Goal: Communication & Community: Answer question/provide support

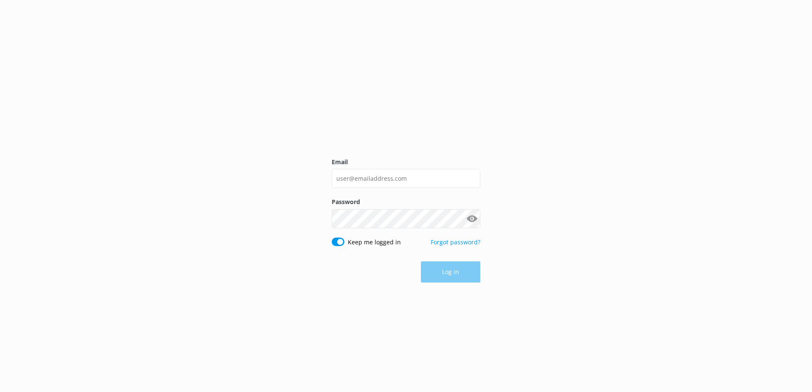
click at [392, 175] on input "Email" at bounding box center [406, 178] width 149 height 19
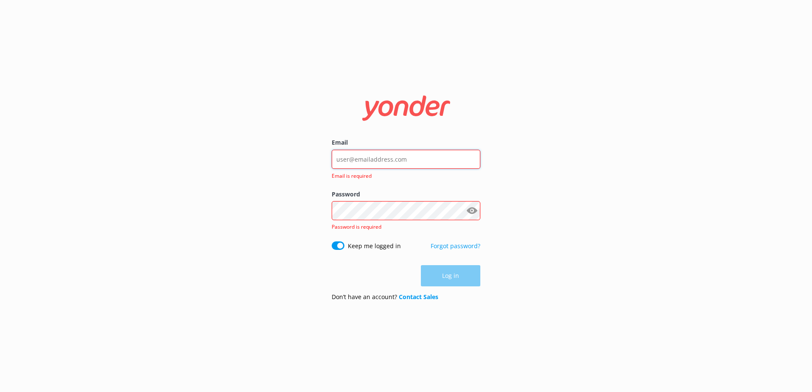
click at [382, 160] on input "Email" at bounding box center [406, 159] width 149 height 19
type input "social@ssc.com.fj"
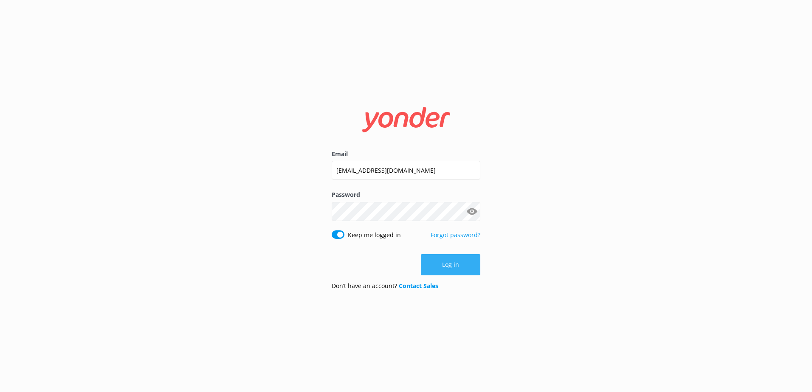
click at [438, 260] on button "Log in" at bounding box center [450, 264] width 59 height 21
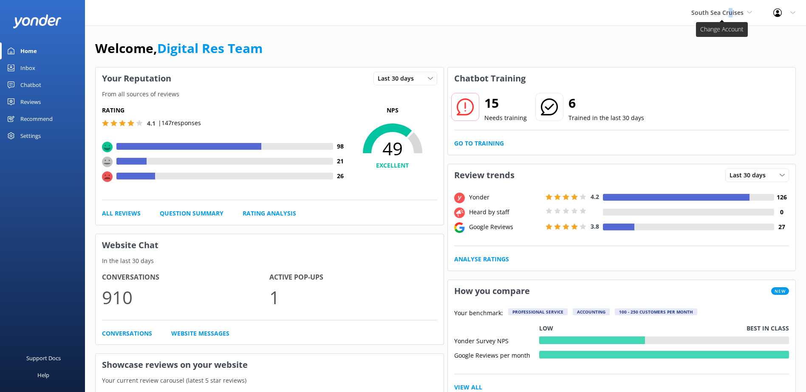
click at [731, 11] on span "South Sea Cruises" at bounding box center [717, 12] width 52 height 8
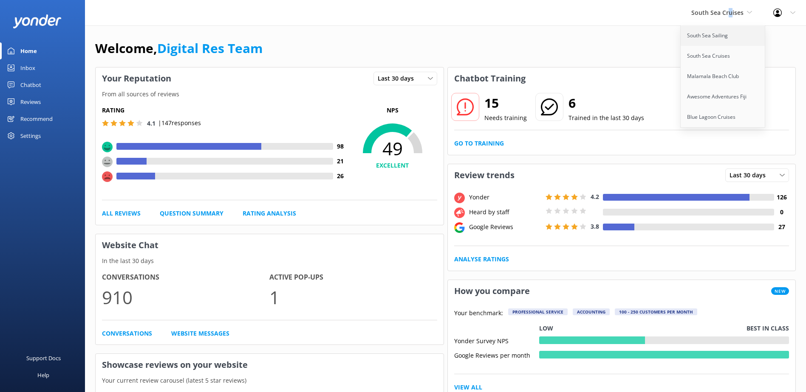
drag, startPoint x: 731, startPoint y: 11, endPoint x: 716, endPoint y: 37, distance: 29.9
click at [716, 37] on link "South Sea Sailing" at bounding box center [722, 35] width 85 height 20
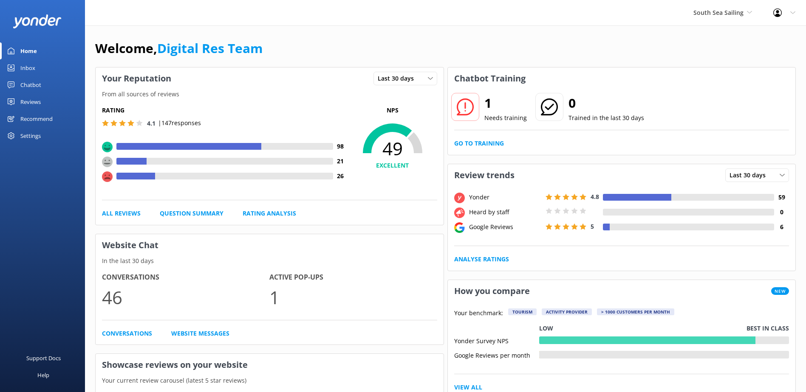
click at [37, 67] on link "Inbox" at bounding box center [42, 67] width 85 height 17
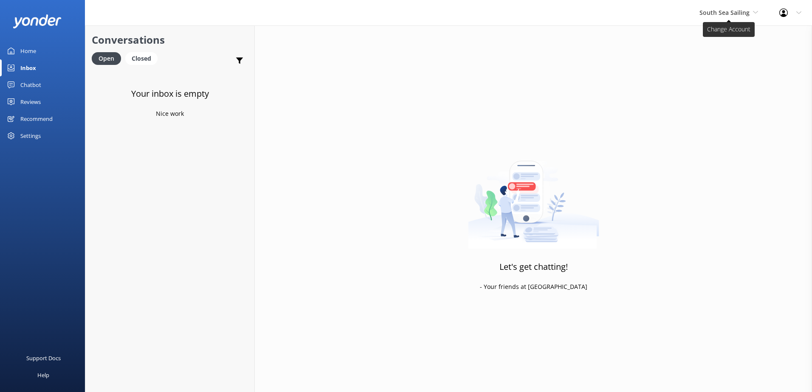
click at [742, 15] on span "South Sea Sailing" at bounding box center [725, 12] width 50 height 8
click at [35, 91] on div "Chatbot" at bounding box center [30, 84] width 21 height 17
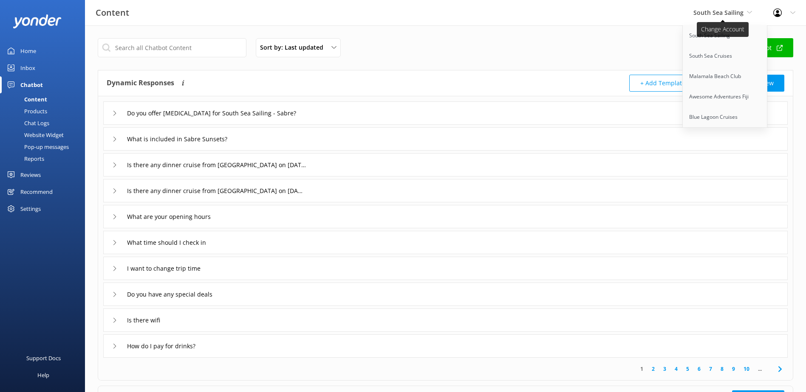
click at [732, 11] on span "South Sea Sailing" at bounding box center [718, 12] width 50 height 8
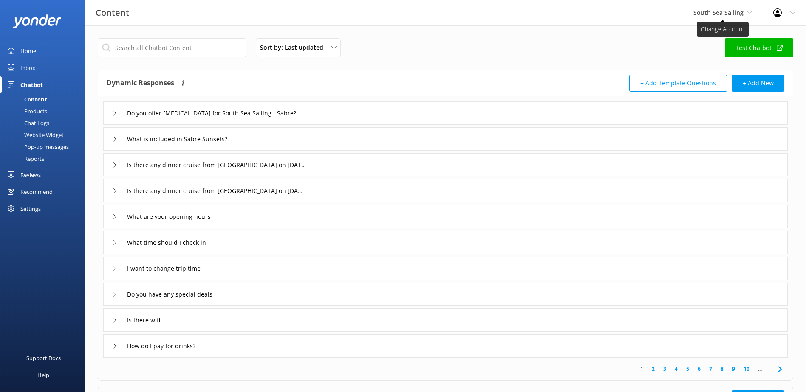
click at [725, 10] on span "South Sea Sailing" at bounding box center [718, 12] width 50 height 8
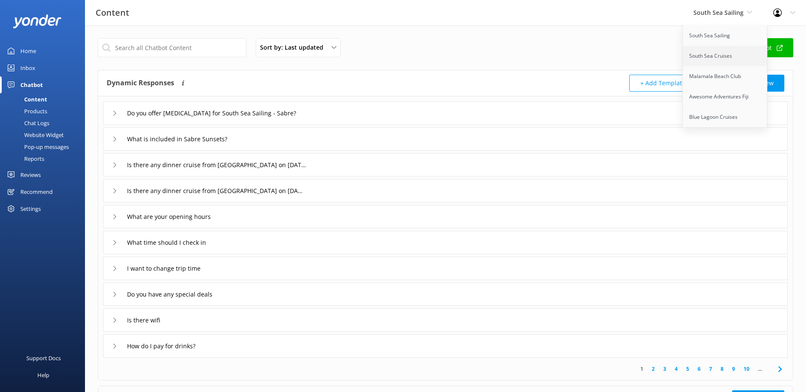
click at [718, 54] on link "South Sea Cruises" at bounding box center [725, 56] width 85 height 20
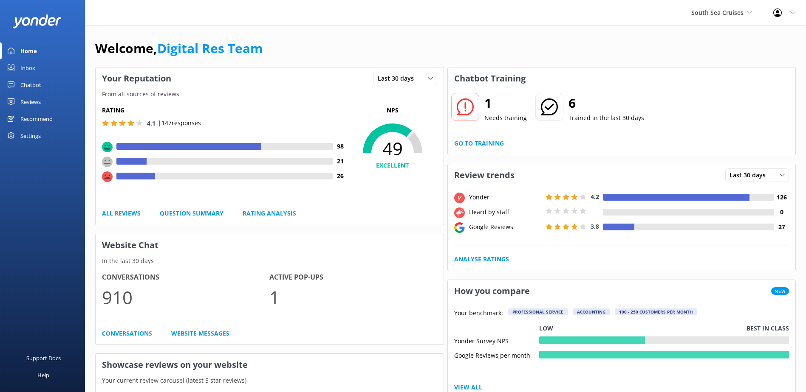
click at [40, 65] on link "Inbox" at bounding box center [42, 67] width 85 height 17
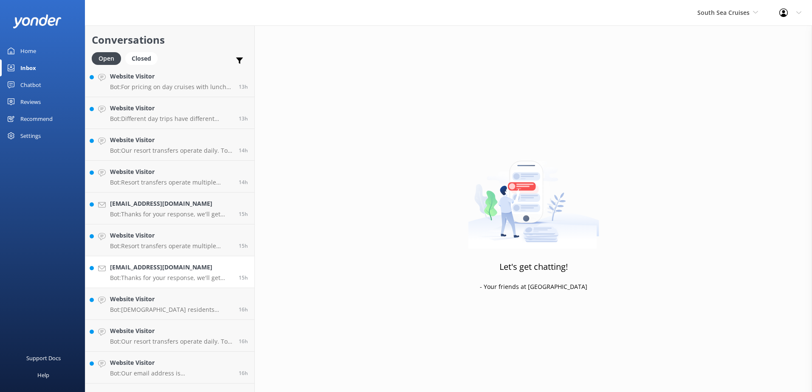
scroll to position [506, 0]
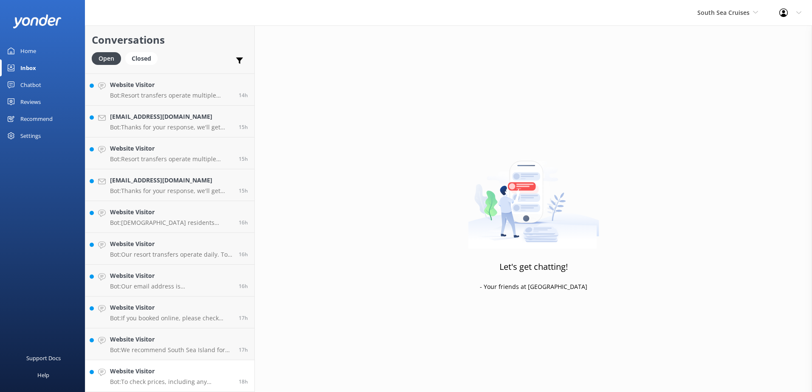
click at [189, 382] on p "Bot: To check prices, including any potential child discounts, please enter you…" at bounding box center [171, 382] width 122 height 8
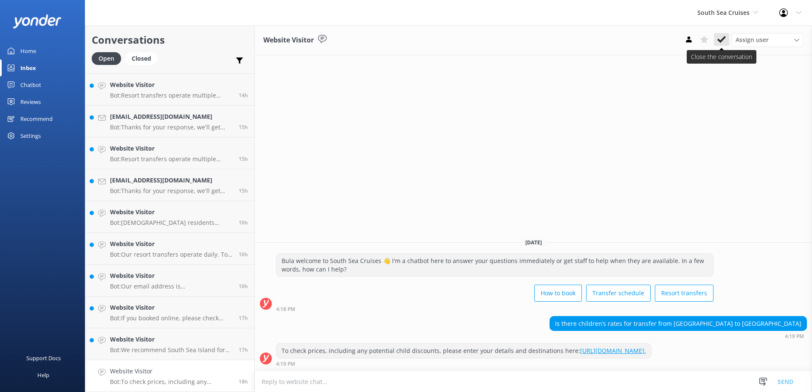
click at [724, 39] on use at bounding box center [721, 39] width 8 height 7
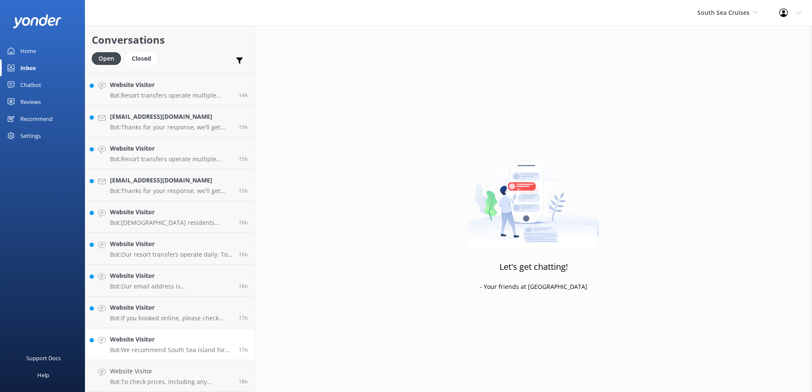
scroll to position [474, 0]
click at [183, 373] on h4 "Website Visitor" at bounding box center [171, 371] width 122 height 9
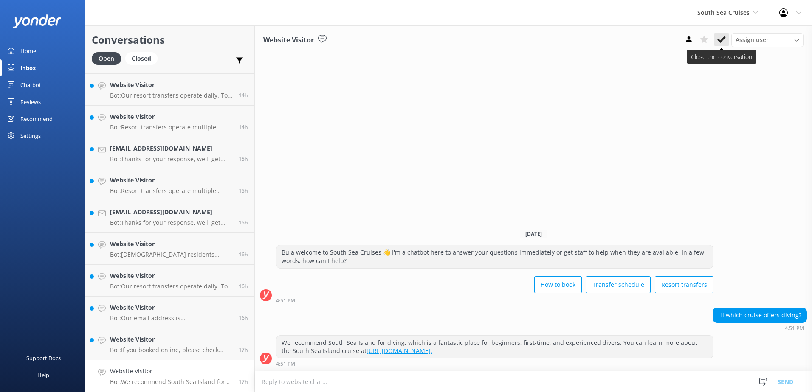
click at [720, 39] on icon at bounding box center [721, 39] width 8 height 8
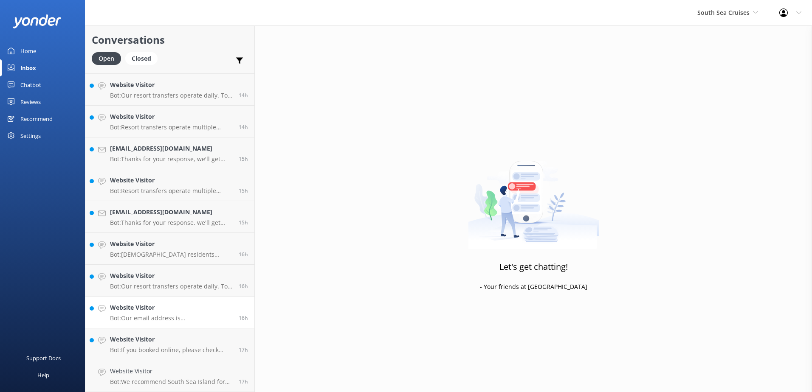
scroll to position [442, 0]
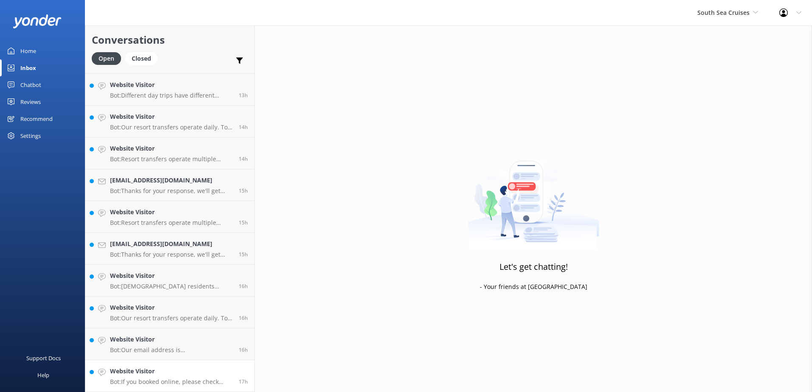
click at [193, 374] on h4 "Website Visitor" at bounding box center [171, 371] width 122 height 9
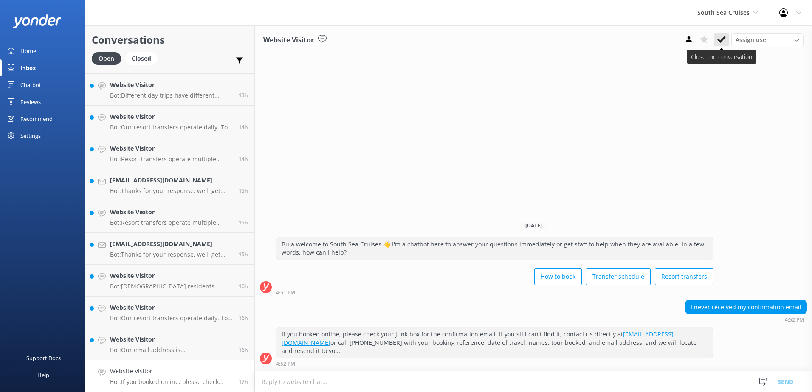
click at [725, 37] on icon at bounding box center [721, 39] width 8 height 8
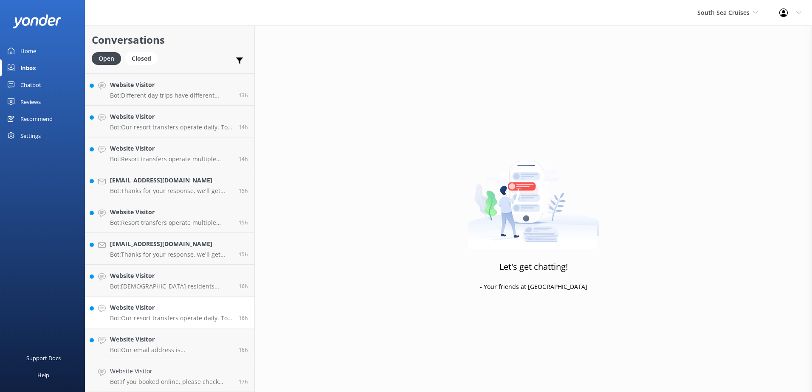
scroll to position [410, 0]
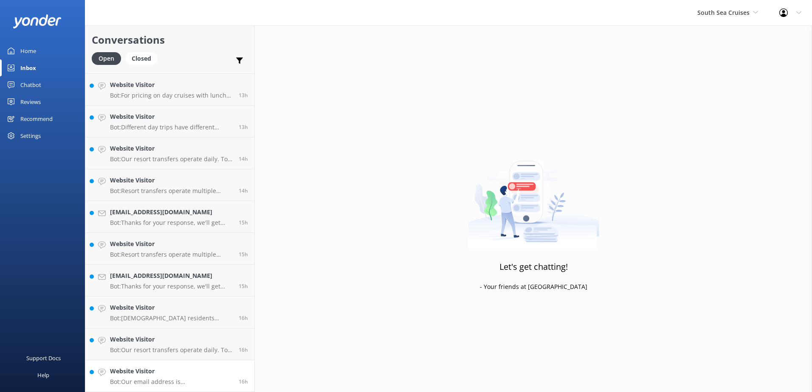
click at [168, 369] on h4 "Website Visitor" at bounding box center [171, 371] width 122 height 9
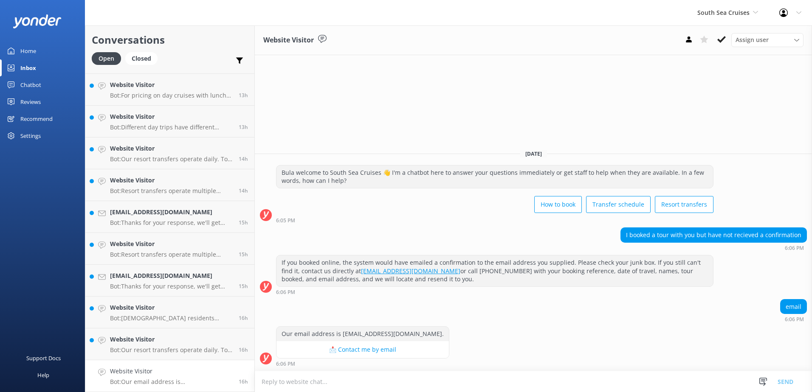
click at [395, 374] on textarea at bounding box center [533, 382] width 557 height 21
type textarea "P"
click at [721, 41] on use at bounding box center [721, 39] width 8 height 7
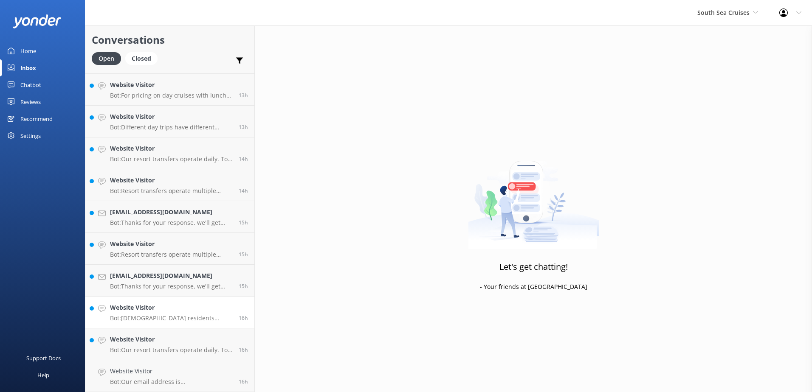
scroll to position [378, 0]
click at [194, 372] on h4 "Website Visitor" at bounding box center [171, 371] width 122 height 9
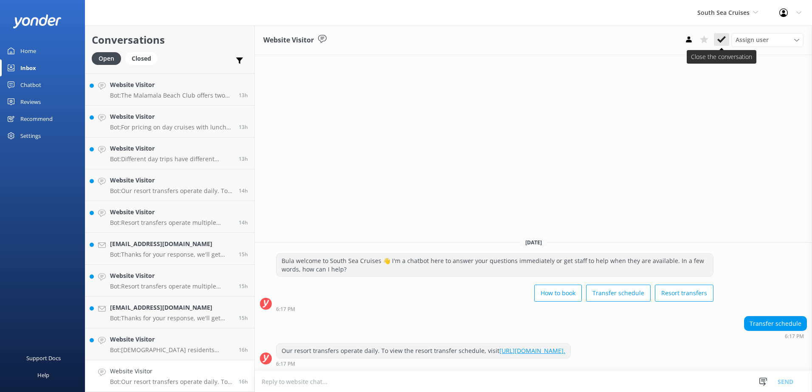
click at [718, 37] on icon at bounding box center [721, 39] width 8 height 8
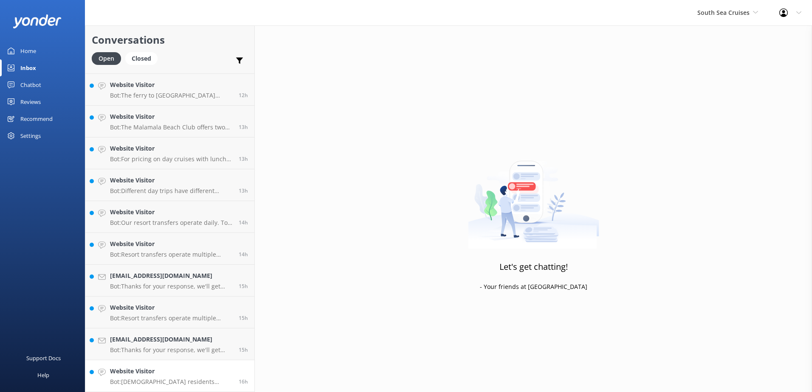
scroll to position [347, 0]
click at [206, 373] on h4 "Website Visitor" at bounding box center [171, 371] width 122 height 9
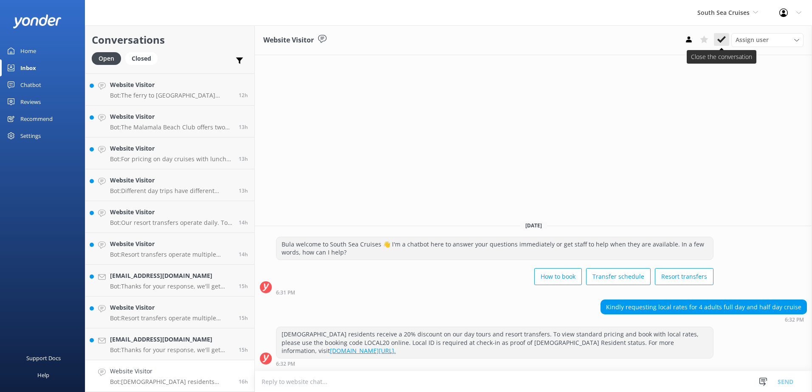
click at [723, 43] on icon at bounding box center [721, 39] width 8 height 8
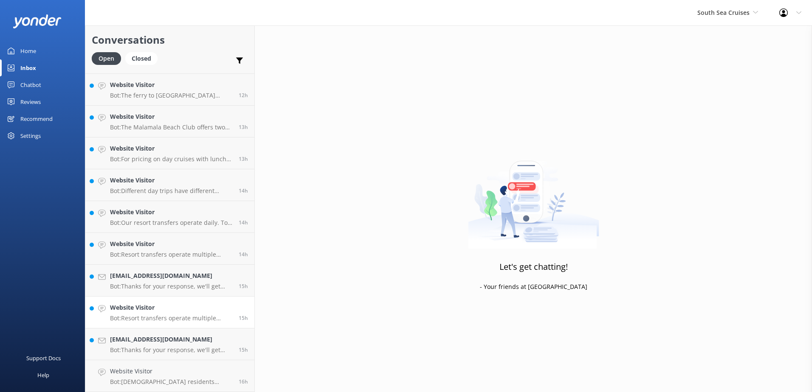
scroll to position [315, 0]
click at [214, 358] on link "Website Visitor Bot: Resort transfers operate multiple times a day, every day, …" at bounding box center [169, 345] width 169 height 32
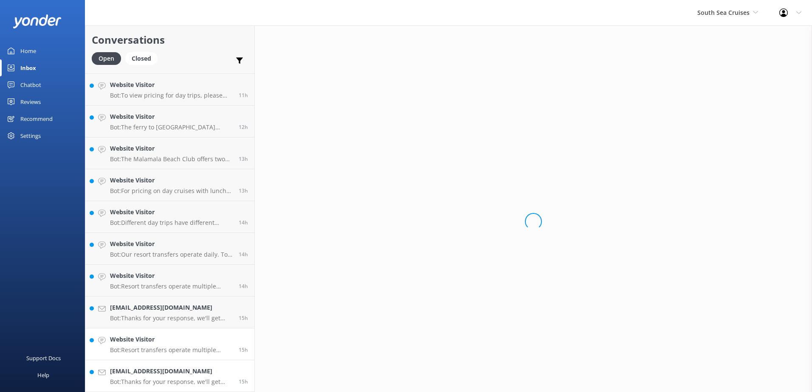
click at [208, 371] on h4 "Dawhite@ccrealty.tv" at bounding box center [171, 371] width 122 height 9
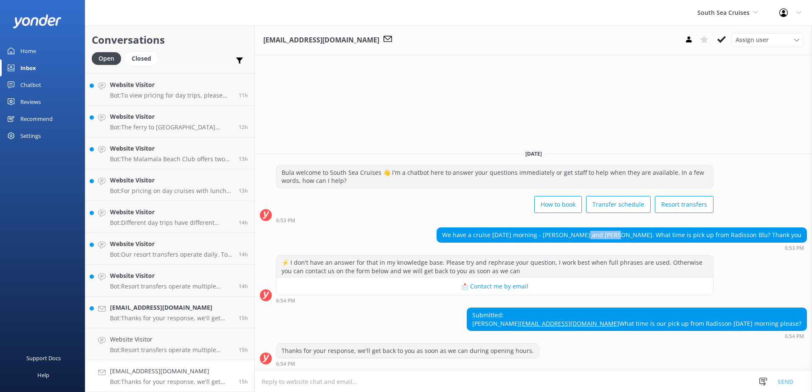
drag, startPoint x: 630, startPoint y: 221, endPoint x: 658, endPoint y: 220, distance: 27.2
click at [658, 228] on div "We have a cruise tomorrow morning - Andrew and Dyan White. What time is pick up…" at bounding box center [622, 235] width 370 height 14
copy div "Dyan White"
click at [501, 384] on textarea at bounding box center [533, 382] width 557 height 21
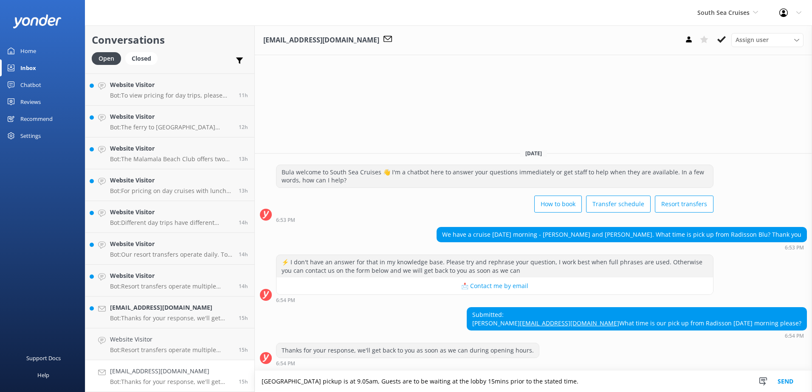
type textarea "Radisson Blu Resort pickup is at 9.05am, Guests are to be waiting at the lobby …"
click at [779, 383] on button "Send" at bounding box center [786, 381] width 32 height 21
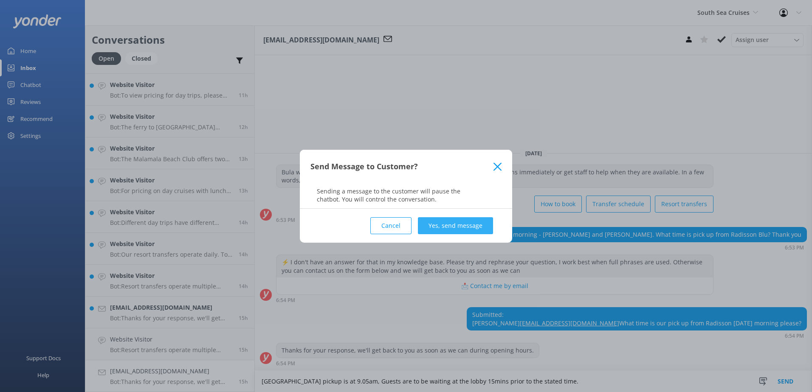
click at [453, 219] on button "Yes, send message" at bounding box center [455, 225] width 75 height 17
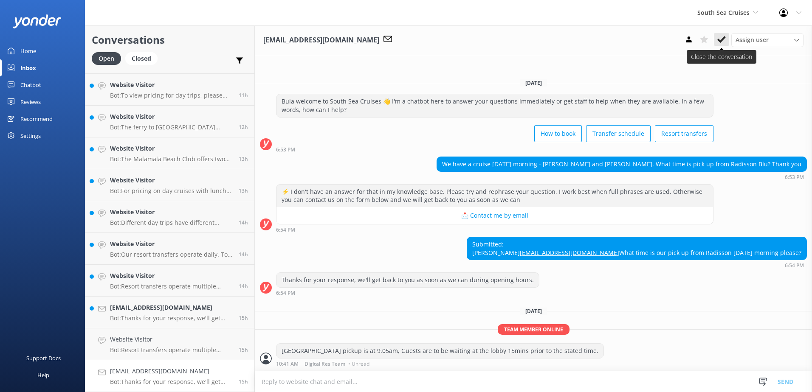
click at [724, 42] on icon at bounding box center [721, 39] width 8 height 8
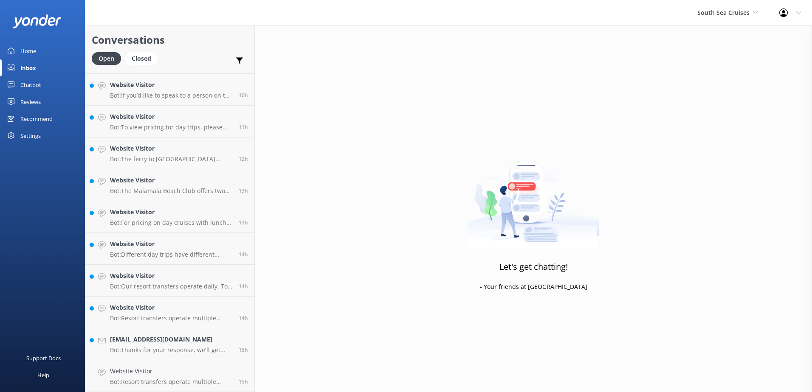
scroll to position [283, 0]
click at [178, 380] on p "Bot: Resort transfers operate multiple times a day, every day, departing from P…" at bounding box center [171, 382] width 122 height 8
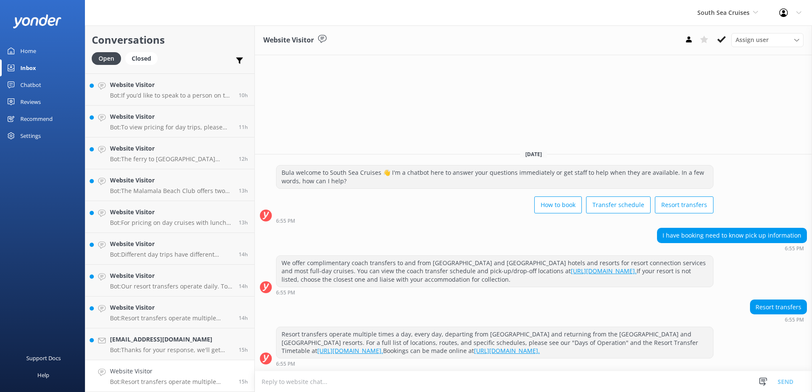
click at [721, 40] on icon at bounding box center [721, 39] width 8 height 8
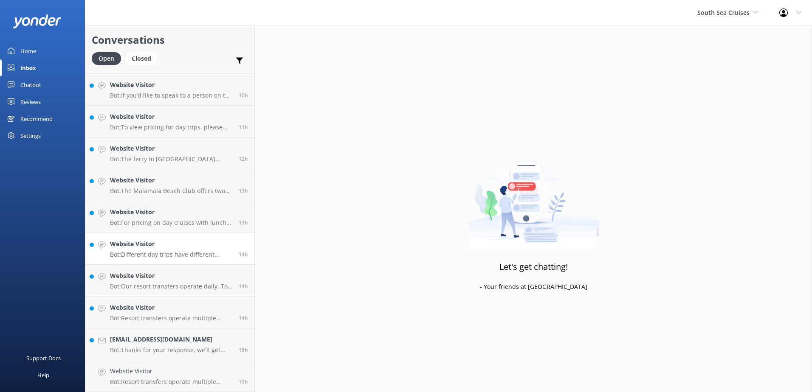
scroll to position [251, 0]
click at [172, 379] on p "Bot: Thanks for your response, we'll get back to you as soon as we can during o…" at bounding box center [171, 382] width 122 height 8
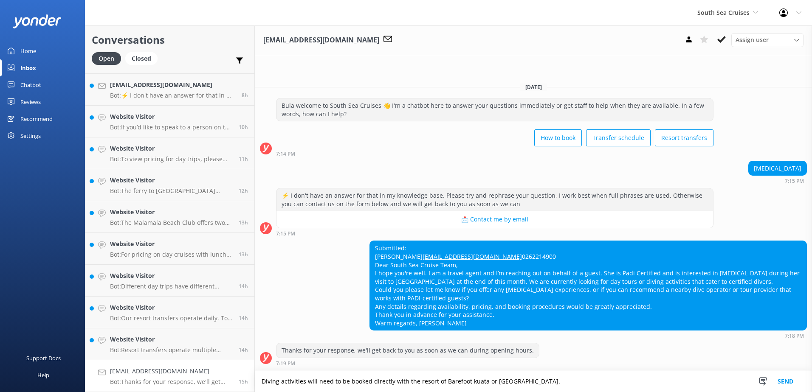
click at [610, 382] on textarea "Diving activities will need to be booked directly with the resort of Barefoot k…" at bounding box center [533, 381] width 557 height 21
type textarea "Diving activities will need to be booked directly with the resort of Barefoot k…"
click at [792, 379] on button "Send" at bounding box center [786, 381] width 32 height 21
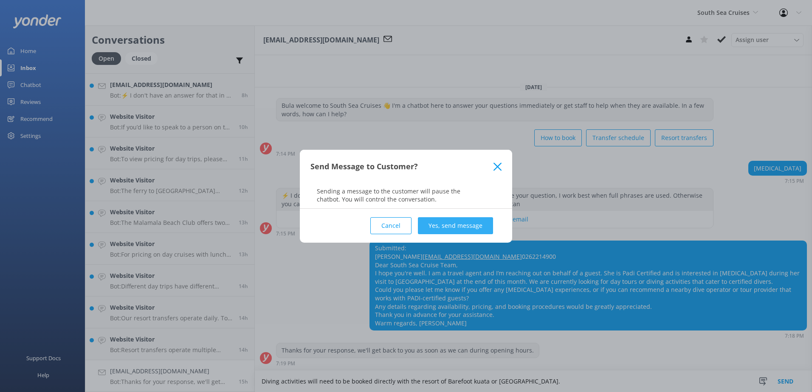
click at [451, 220] on button "Yes, send message" at bounding box center [455, 225] width 75 height 17
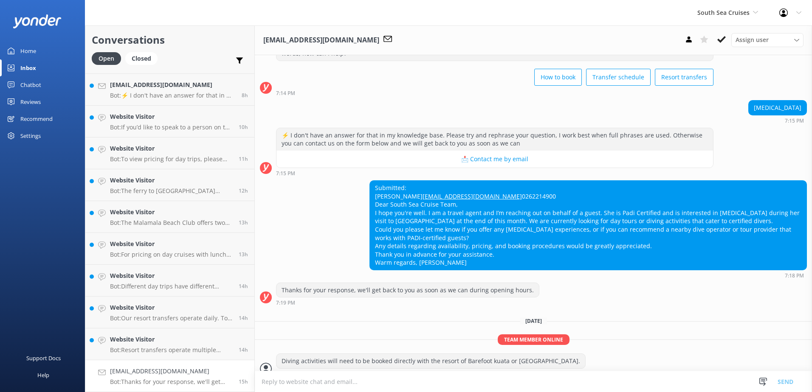
scroll to position [67, 0]
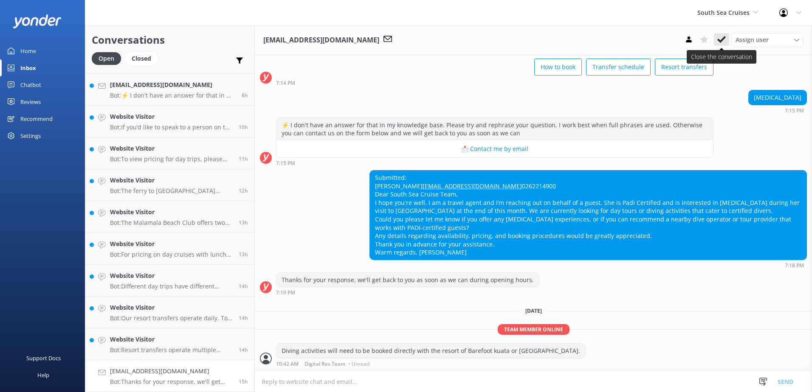
click at [718, 41] on use at bounding box center [721, 39] width 8 height 7
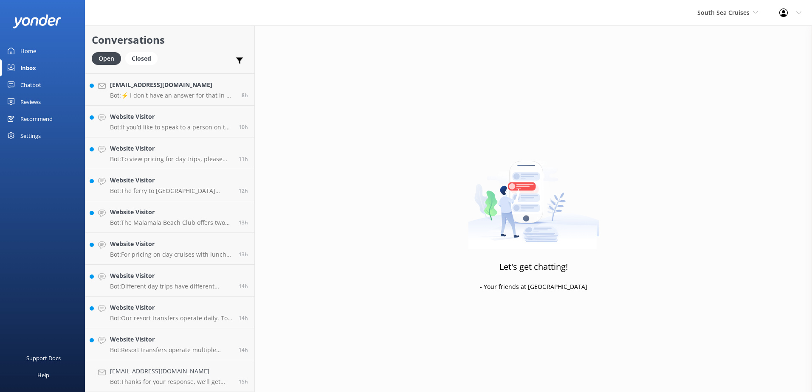
scroll to position [219, 0]
click at [191, 373] on h4 "Website Visitor" at bounding box center [171, 371] width 122 height 9
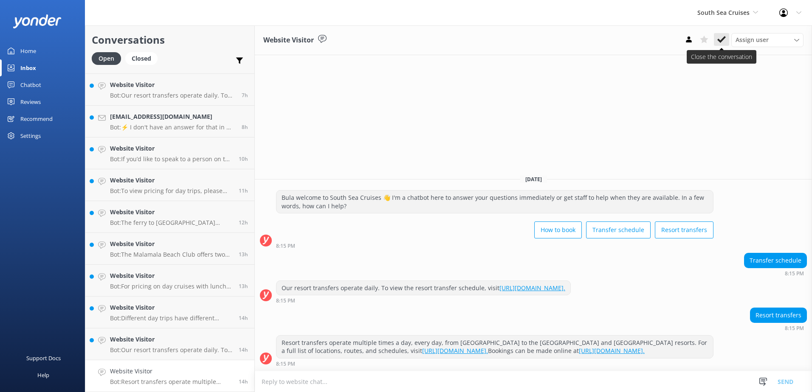
click at [721, 38] on icon at bounding box center [721, 39] width 8 height 8
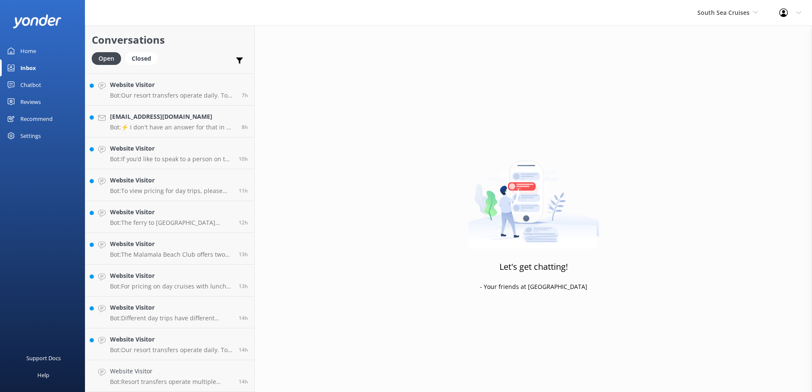
scroll to position [187, 0]
click at [192, 378] on div "Website Visitor Bot: Our resort transfers operate daily. To view the resort tra…" at bounding box center [171, 376] width 122 height 19
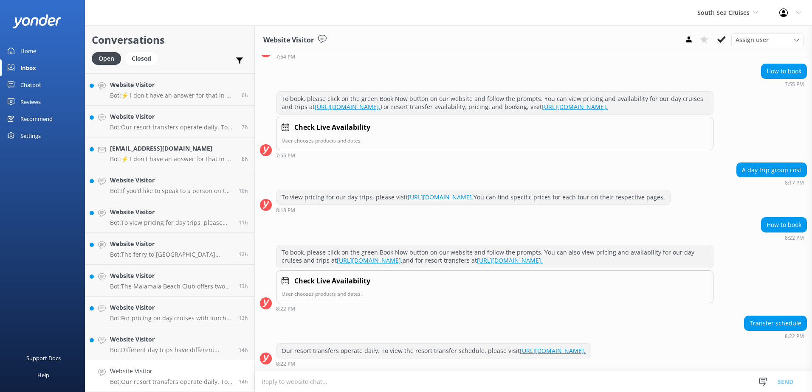
scroll to position [93, 0]
click at [731, 37] on div "Assign user Alyssa Sonya Digital Res Team Brenda Fenton Asena Naweilulu Miri Ko…" at bounding box center [742, 40] width 122 height 14
click at [727, 38] on button at bounding box center [721, 39] width 15 height 13
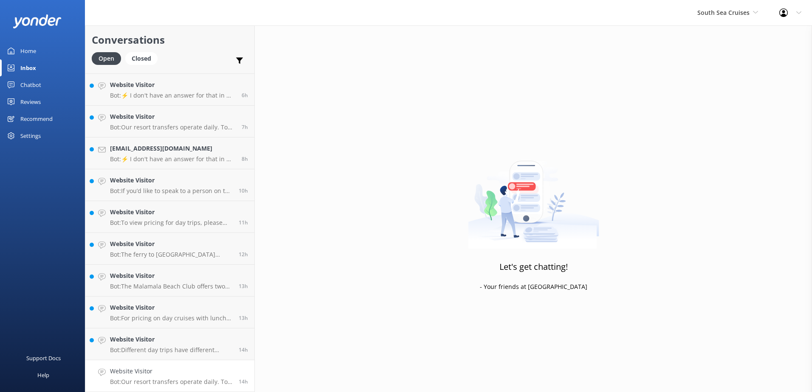
click at [185, 380] on p "Bot: Our resort transfers operate daily. To view the resort transfer schedule, …" at bounding box center [171, 382] width 122 height 8
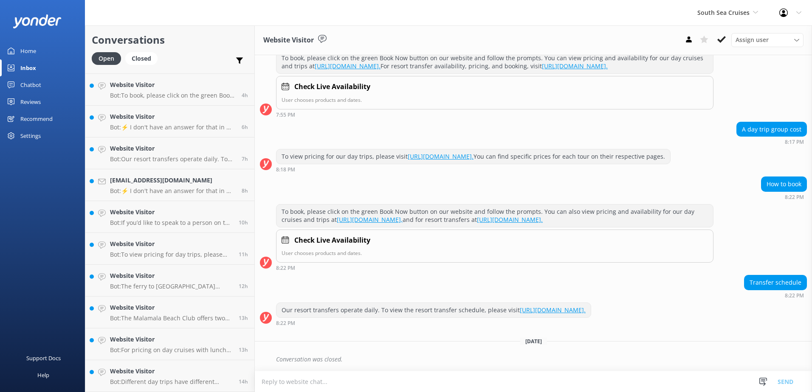
scroll to position [134, 0]
click at [720, 35] on button at bounding box center [721, 39] width 15 height 13
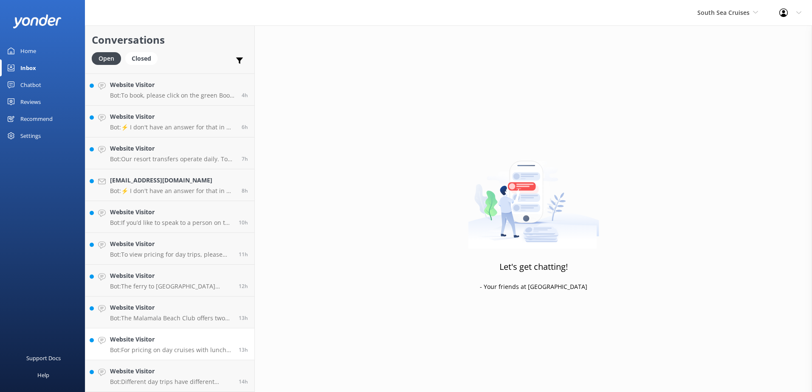
click at [178, 350] on p "Bot: For pricing on day cruises with lunch included, please visit https://south…" at bounding box center [171, 351] width 122 height 8
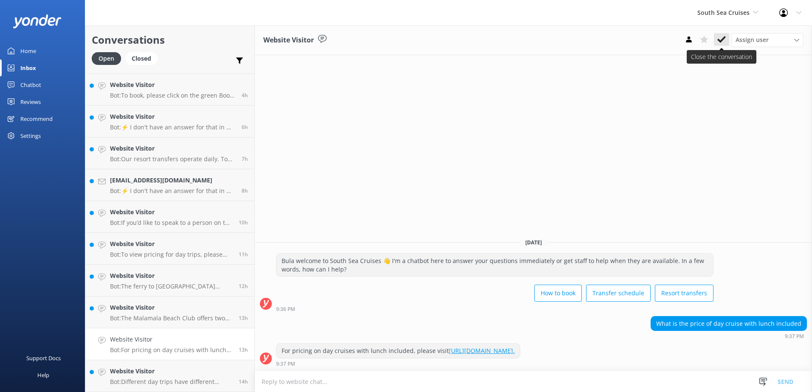
click at [717, 40] on button at bounding box center [721, 39] width 15 height 13
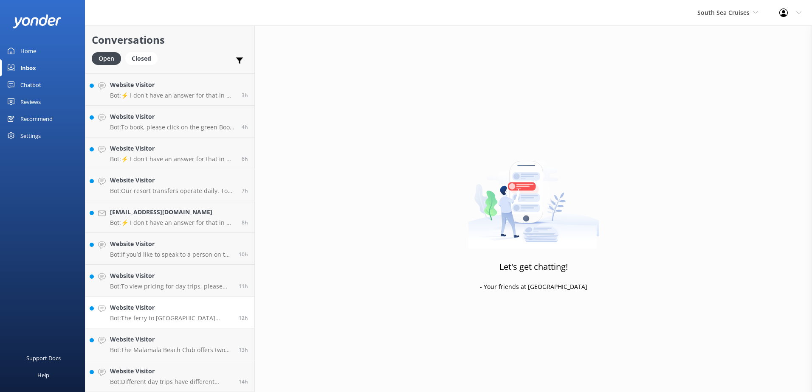
scroll to position [124, 0]
click at [168, 378] on p "Bot: Different day trips have different prices. You can view the pricing for ea…" at bounding box center [171, 382] width 122 height 8
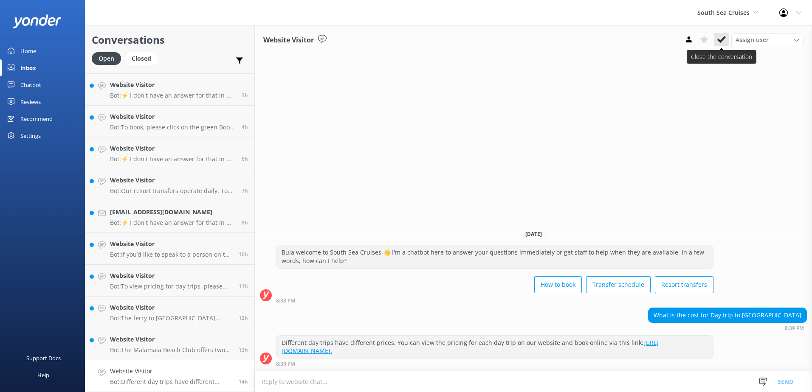
click at [722, 39] on icon at bounding box center [721, 39] width 8 height 8
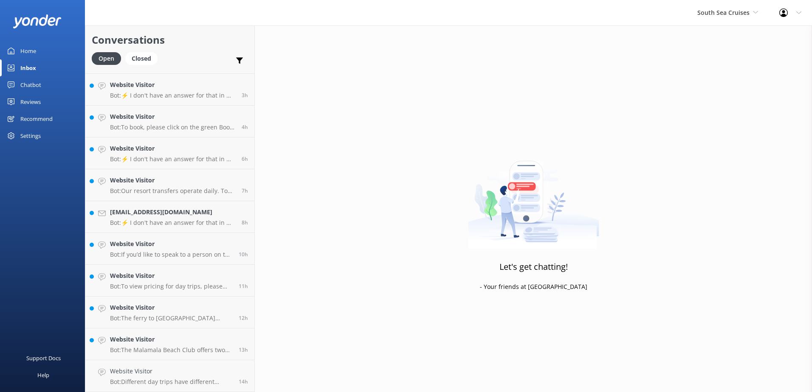
scroll to position [92, 0]
click at [187, 381] on p "Bot: The Malamala Beach Club offers two types of day passes: - Full Day Pass: $…" at bounding box center [171, 382] width 122 height 8
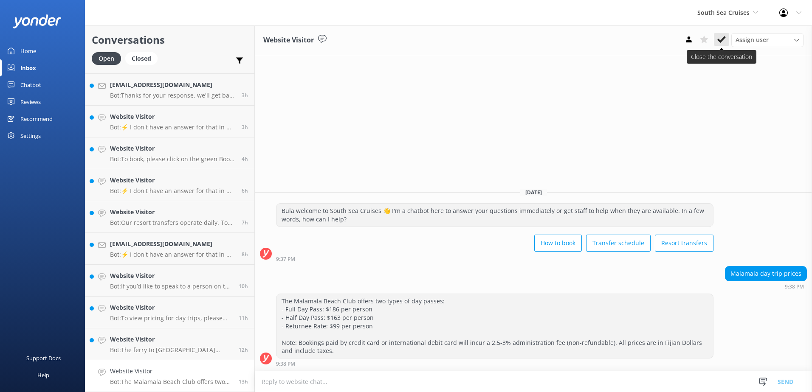
click at [718, 37] on icon at bounding box center [721, 39] width 8 height 8
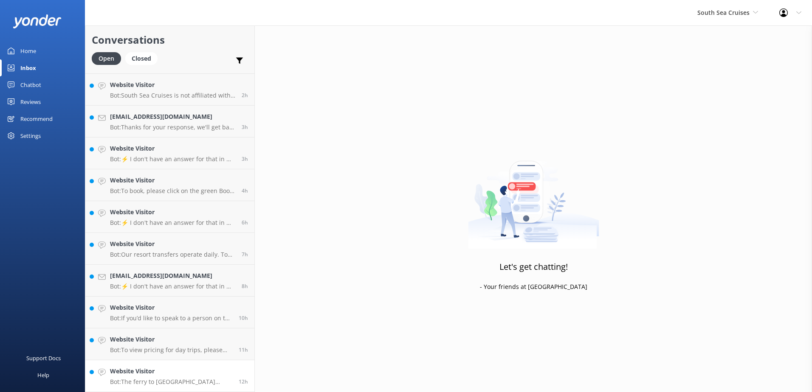
scroll to position [60, 0]
click at [184, 387] on link "Website Visitor Bot: The ferry to Barefoot Kuata Resort departs daily from Port…" at bounding box center [169, 377] width 169 height 32
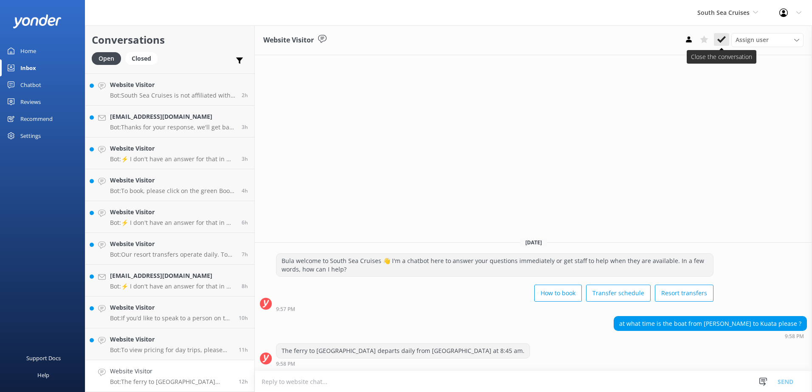
click at [728, 40] on button at bounding box center [721, 39] width 15 height 13
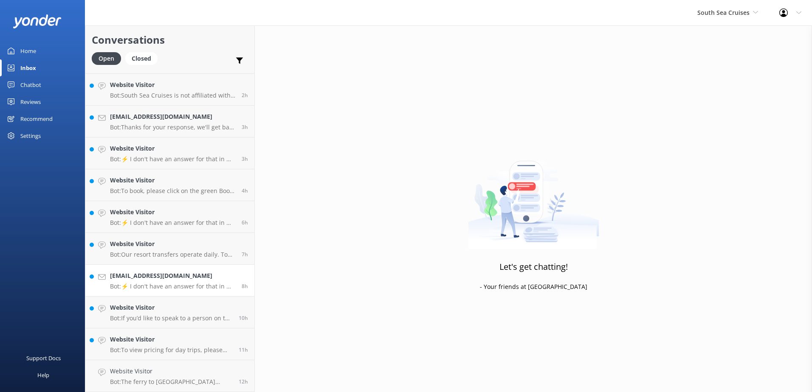
scroll to position [28, 0]
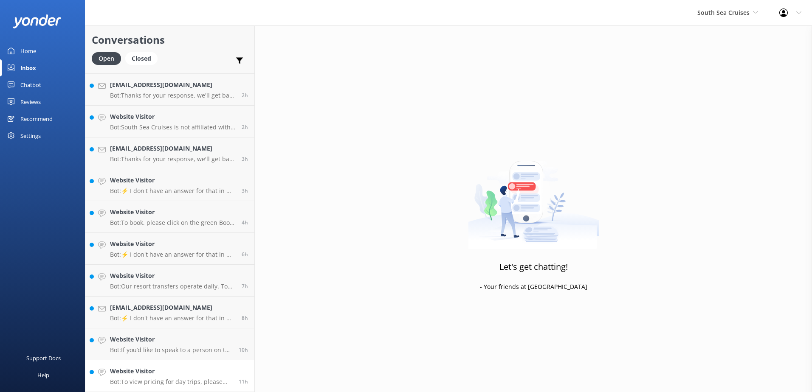
click at [163, 377] on div "Website Visitor Bot: To view pricing for day trips, please visit https://souths…" at bounding box center [171, 376] width 122 height 19
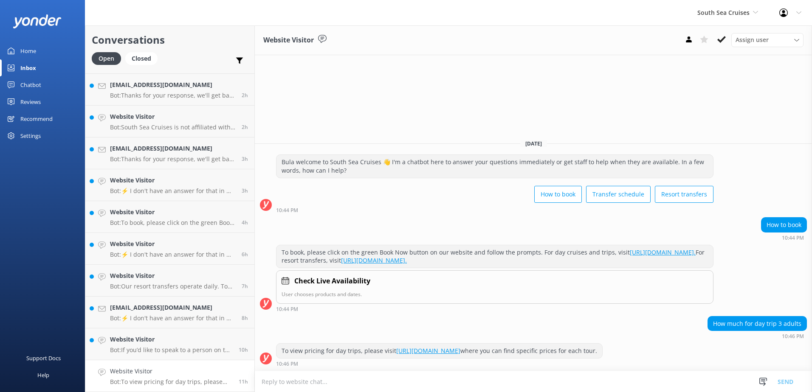
click at [427, 353] on link "[URL][DOMAIN_NAME]" at bounding box center [428, 351] width 64 height 8
click at [724, 39] on use at bounding box center [721, 39] width 8 height 7
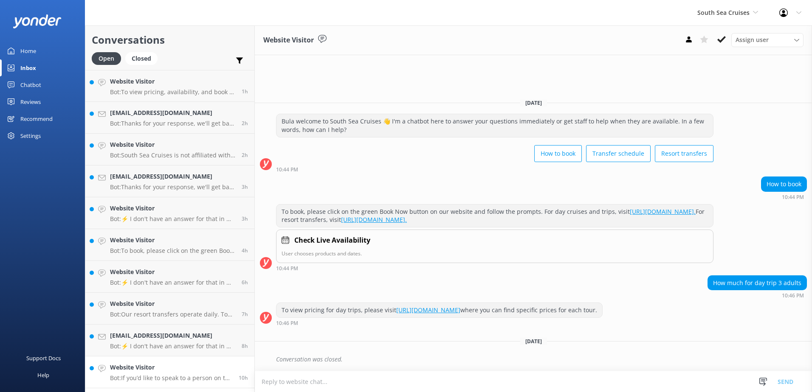
click at [190, 375] on p "Bot: If you’d like to speak to a person on the South Sea Cruises team, please c…" at bounding box center [171, 379] width 122 height 8
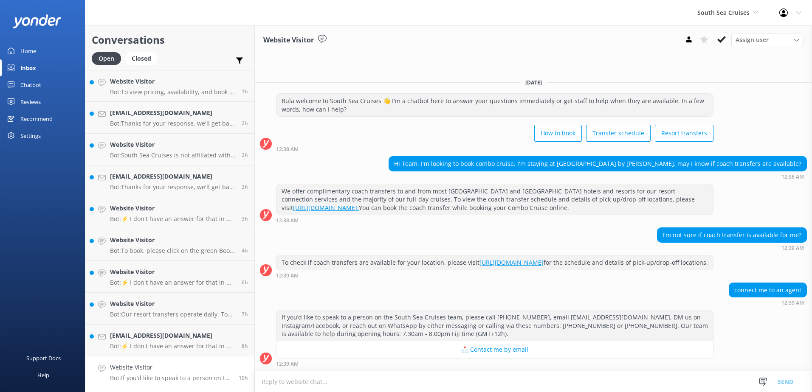
click at [362, 375] on textarea at bounding box center [533, 382] width 557 height 21
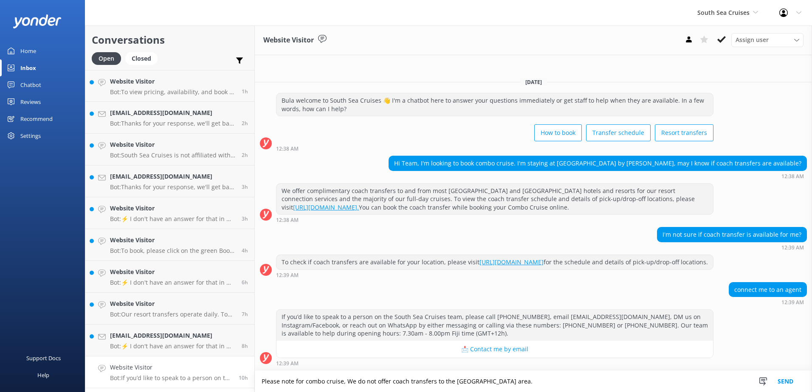
drag, startPoint x: 350, startPoint y: 378, endPoint x: 350, endPoint y: 384, distance: 6.8
type textarea "Please note for combo cruise, we do not offer coach transfers to the [GEOGRAPHI…"
click at [784, 381] on button "Send" at bounding box center [786, 381] width 32 height 21
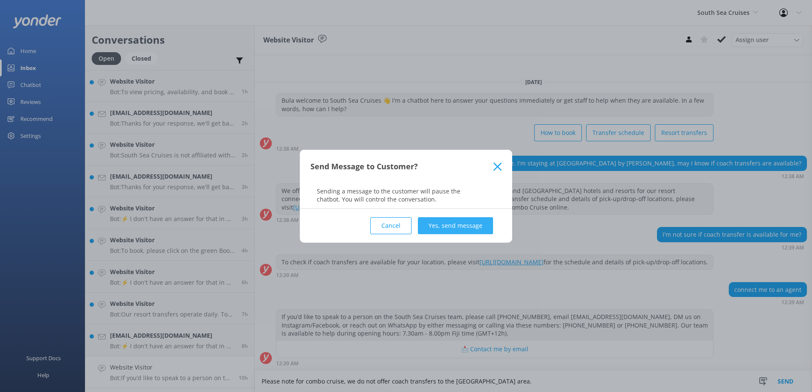
click at [440, 223] on button "Yes, send message" at bounding box center [455, 225] width 75 height 17
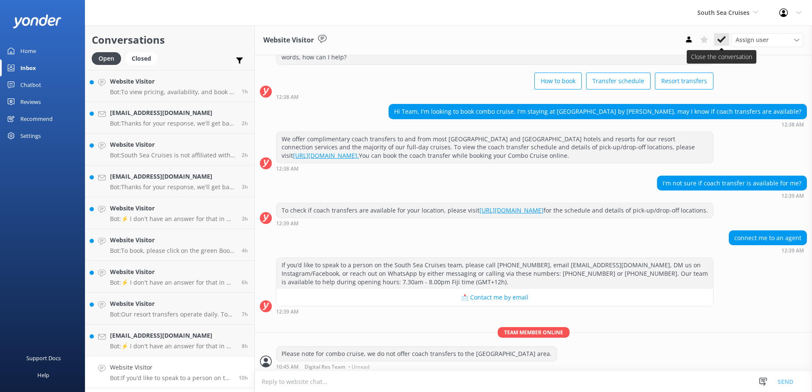
scroll to position [47, 0]
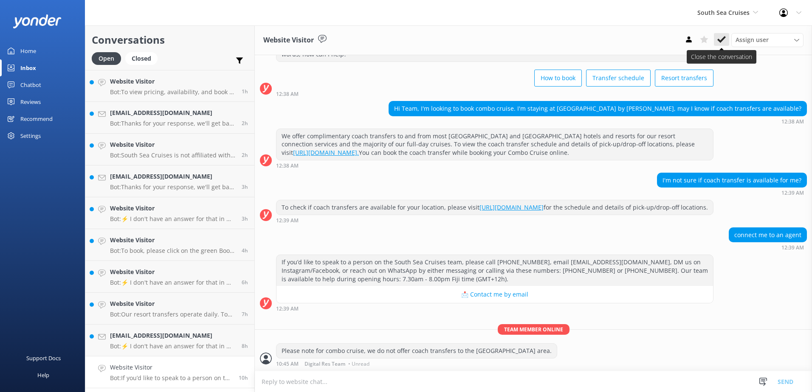
click at [720, 39] on icon at bounding box center [721, 39] width 8 height 8
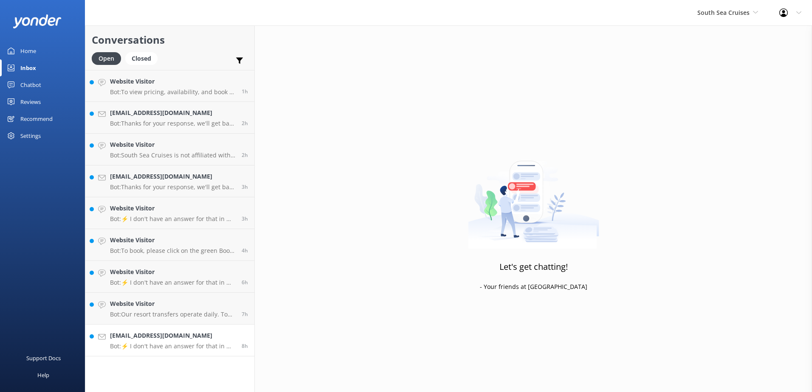
click at [185, 352] on link "[EMAIL_ADDRESS][DOMAIN_NAME] Bot: ⚡ I don't have an answer for that in my knowl…" at bounding box center [169, 341] width 169 height 32
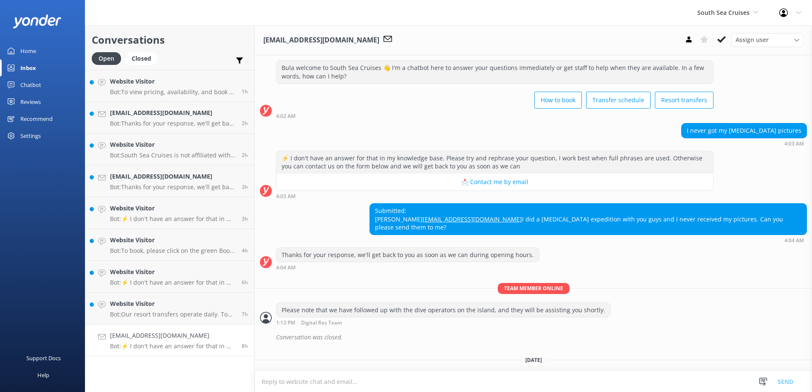
scroll to position [16, 0]
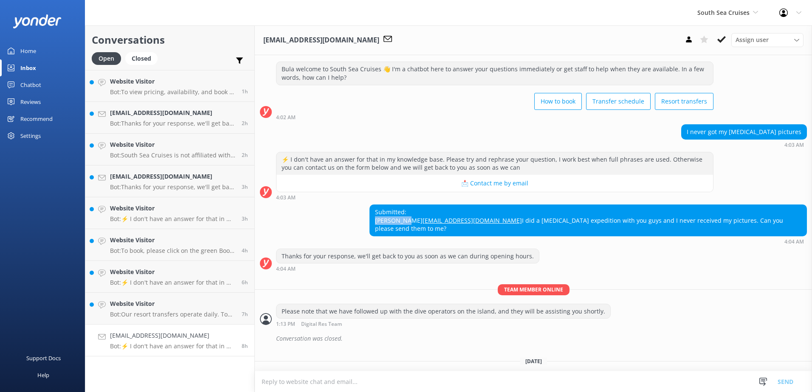
drag, startPoint x: 525, startPoint y: 220, endPoint x: 486, endPoint y: 222, distance: 40.0
click at [486, 222] on div "Submitted: [PERSON_NAME] [EMAIL_ADDRESS][DOMAIN_NAME] I did a [MEDICAL_DATA] ex…" at bounding box center [588, 220] width 437 height 31
copy div "[PERSON_NAME]"
click at [152, 313] on p "Bot: Our resort transfers operate daily. To view the resort transfer schedule, …" at bounding box center [172, 315] width 125 height 8
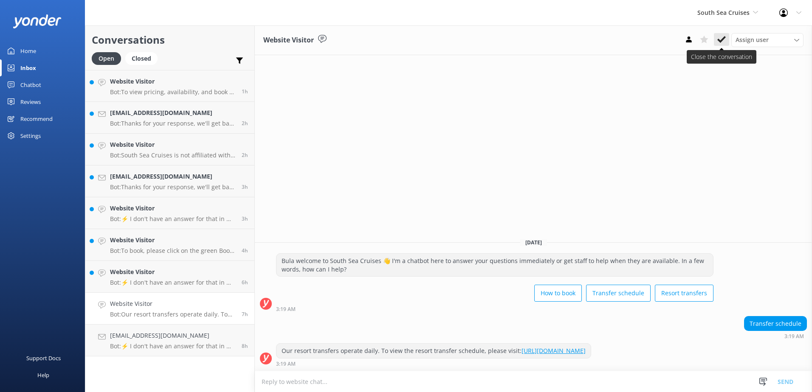
click at [719, 43] on icon at bounding box center [721, 39] width 8 height 8
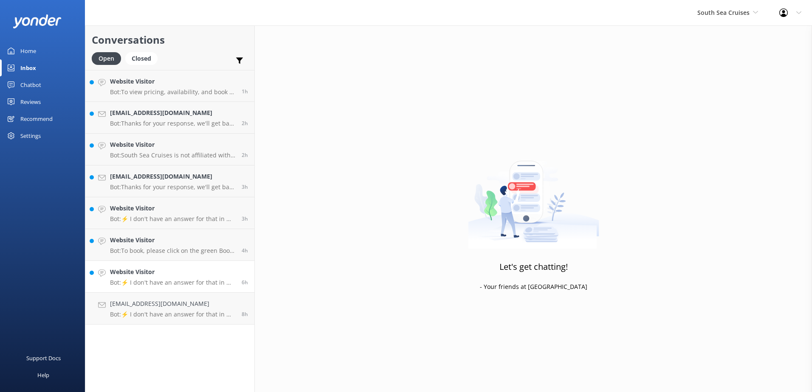
click at [200, 292] on link "Website Visitor Bot: ⚡ I don't have an answer for that in my knowledge base. Pl…" at bounding box center [169, 277] width 169 height 32
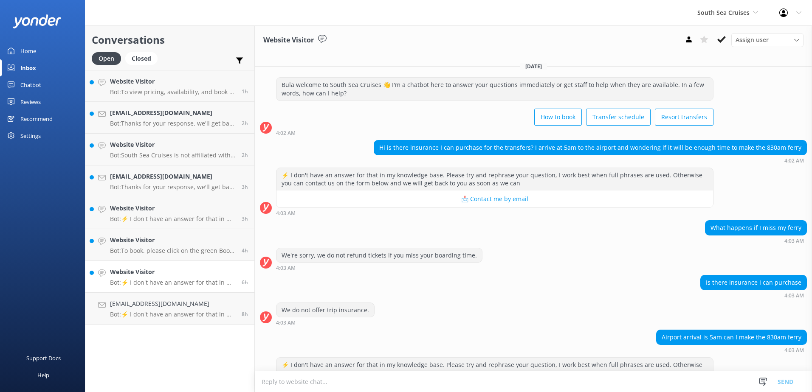
scroll to position [39, 0]
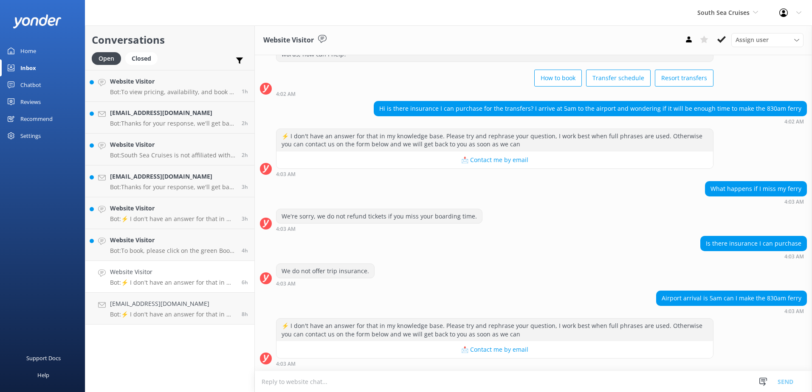
click at [202, 282] on p "Bot: ⚡ I don't have an answer for that in my knowledge base. Please try and rep…" at bounding box center [172, 283] width 125 height 8
click at [563, 378] on textarea at bounding box center [533, 382] width 557 height 21
click at [588, 376] on textarea at bounding box center [533, 382] width 557 height 21
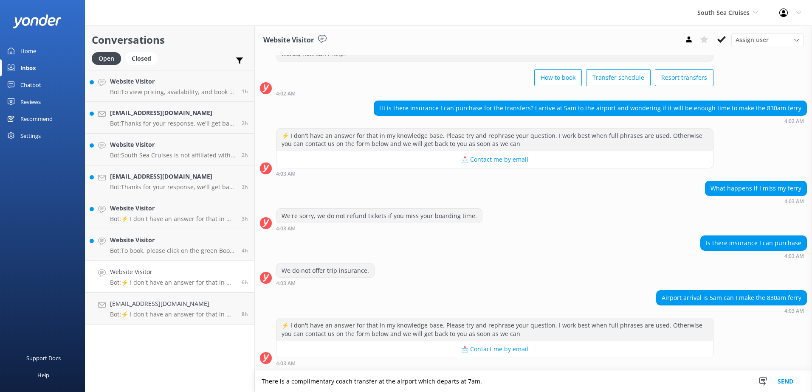
type textarea "There is a complimentary coach transfer at the airport which departs at 7am."
click at [778, 382] on button "Send" at bounding box center [786, 381] width 32 height 21
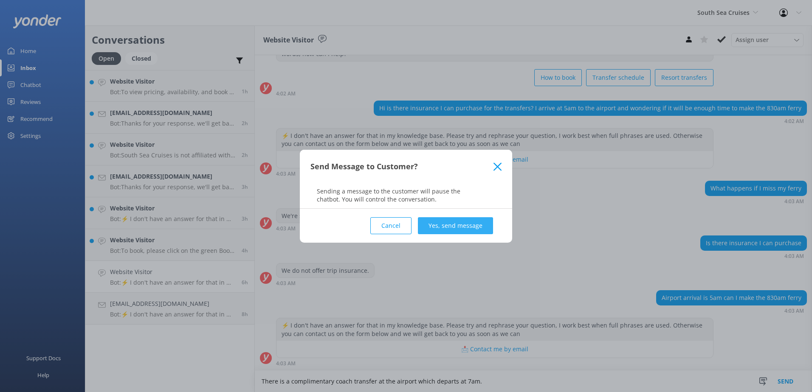
click at [469, 227] on button "Yes, send message" at bounding box center [455, 225] width 75 height 17
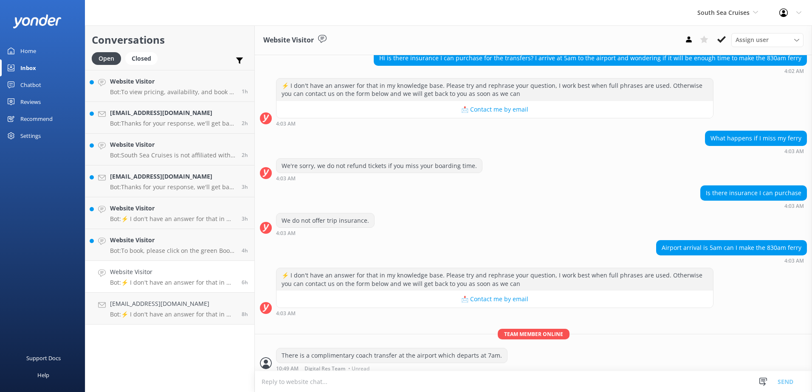
scroll to position [94, 0]
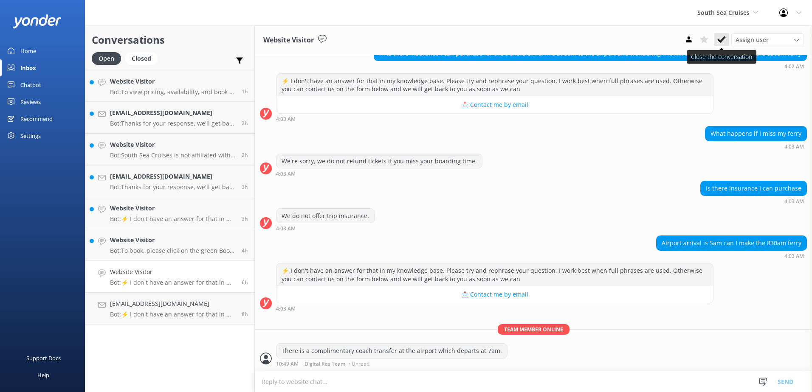
click at [720, 38] on icon at bounding box center [721, 39] width 8 height 8
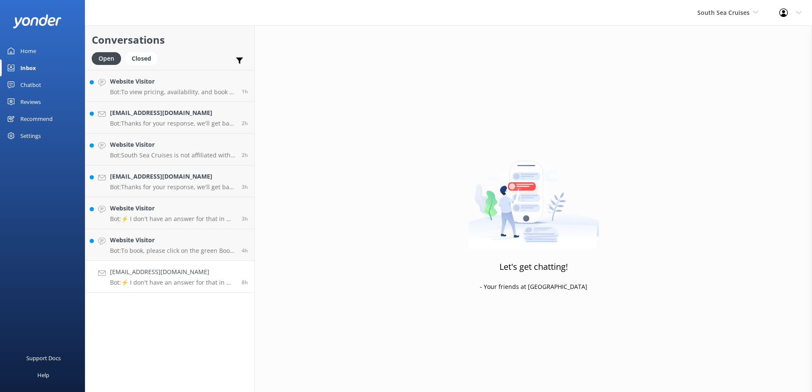
click at [186, 288] on link "[EMAIL_ADDRESS][DOMAIN_NAME] Bot: ⚡ I don't have an answer for that in my knowl…" at bounding box center [169, 277] width 169 height 32
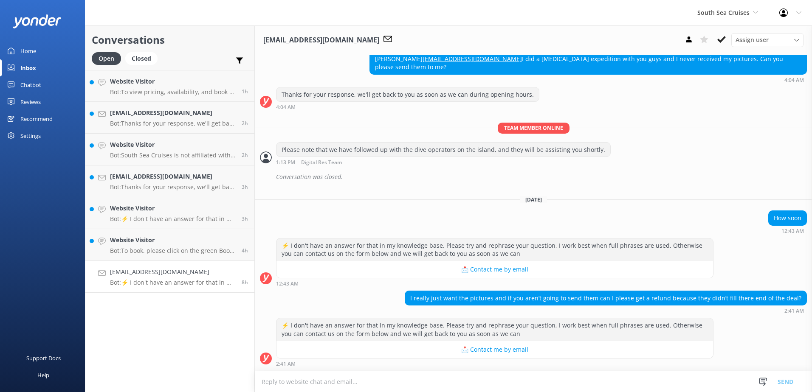
scroll to position [186, 0]
click at [198, 250] on p "Bot: To book, please click on the green Book Now button on our website and foll…" at bounding box center [172, 251] width 125 height 8
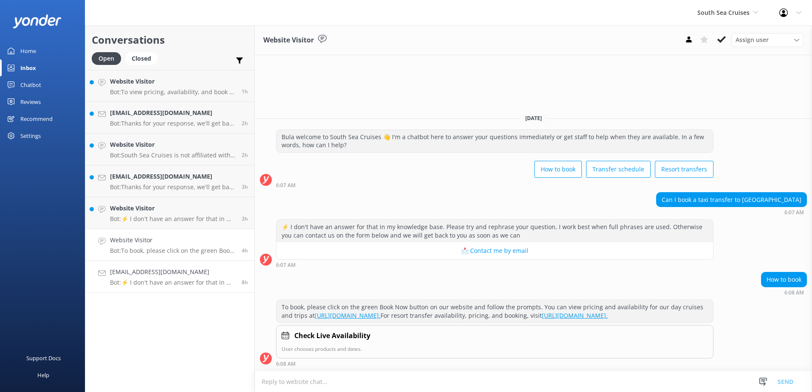
click at [176, 273] on h4 "[EMAIL_ADDRESS][DOMAIN_NAME]" at bounding box center [172, 272] width 125 height 9
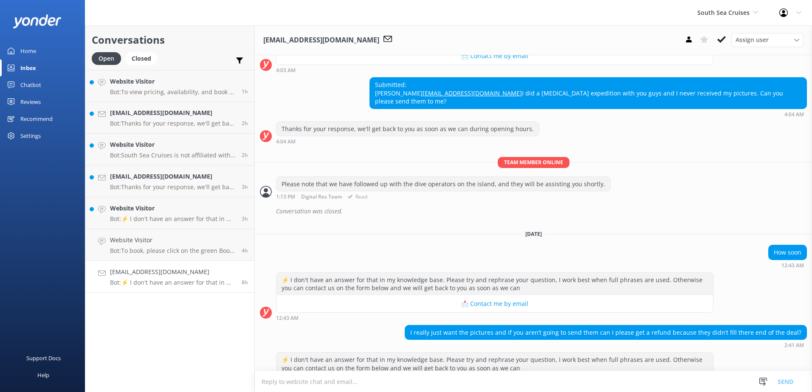
scroll to position [186, 0]
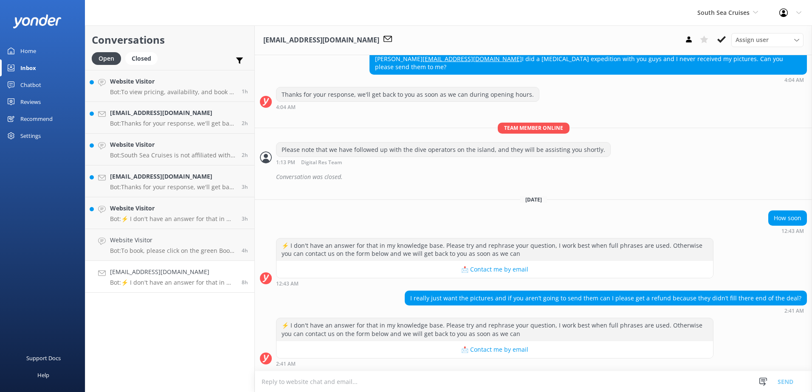
click at [507, 380] on textarea at bounding box center [533, 382] width 557 height 21
click at [506, 381] on textarea at bounding box center [533, 382] width 557 height 21
click at [179, 257] on link "Website Visitor Bot: To book, please click on the green Book Now button on our …" at bounding box center [169, 245] width 169 height 32
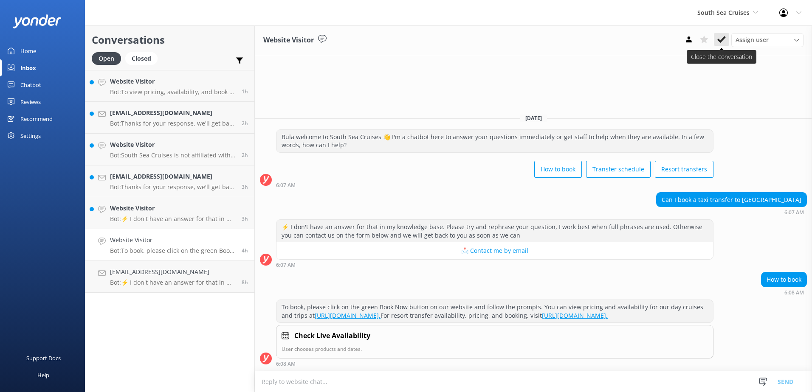
click at [723, 36] on icon at bounding box center [721, 39] width 8 height 8
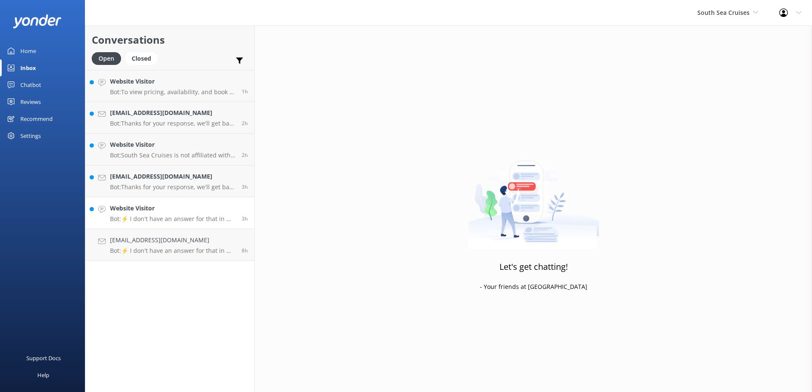
click at [195, 212] on h4 "Website Visitor" at bounding box center [172, 208] width 125 height 9
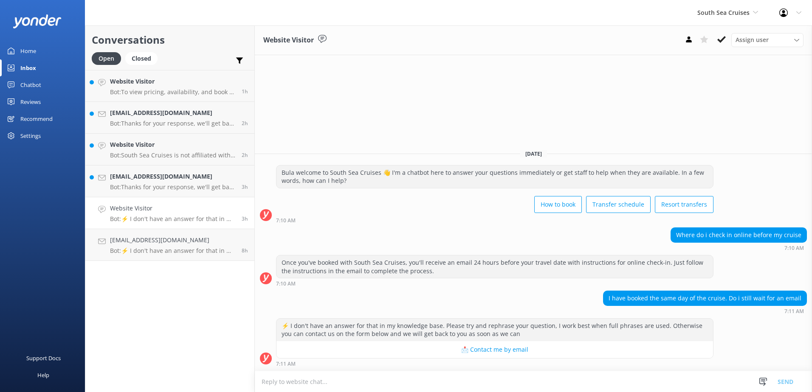
click at [473, 382] on textarea at bounding box center [533, 382] width 557 height 21
type textarea "i"
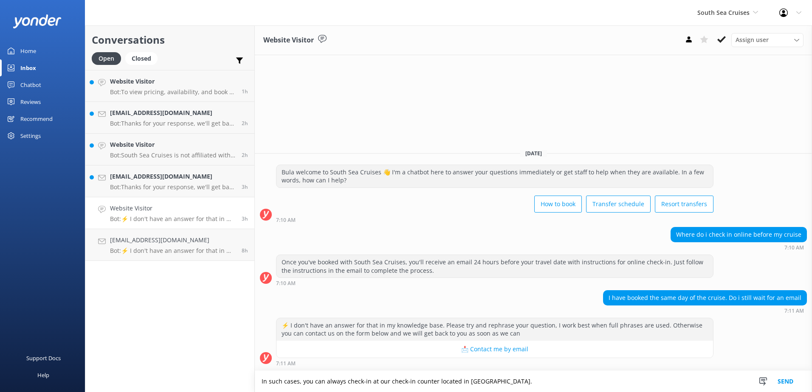
type textarea "In such cases, you can always check-in at our check-in counter located in [GEOG…"
click at [787, 384] on button "Send" at bounding box center [786, 381] width 32 height 21
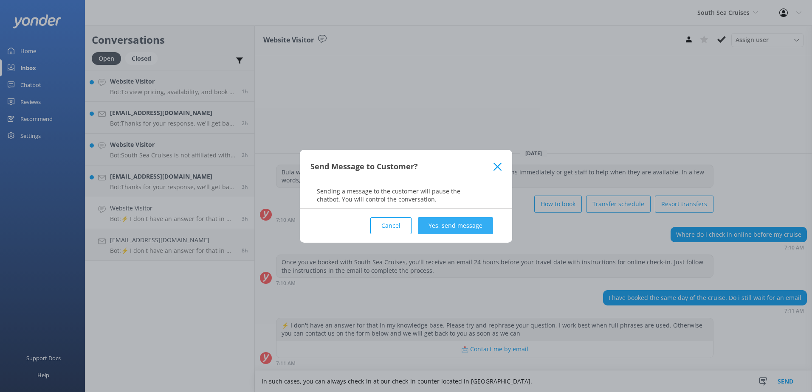
click at [446, 224] on button "Yes, send message" at bounding box center [455, 225] width 75 height 17
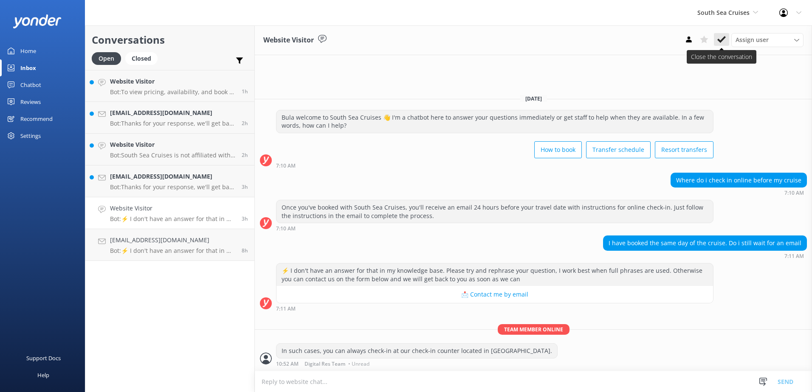
click at [722, 41] on use at bounding box center [721, 39] width 8 height 7
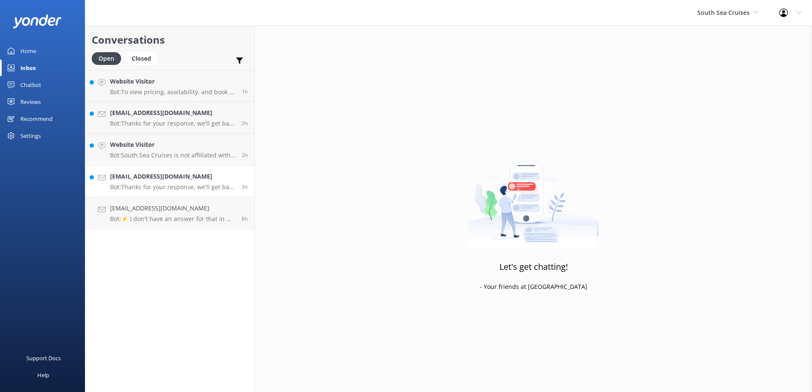
click at [172, 190] on p "Bot: Thanks for your response, we'll get back to you as soon as we can during o…" at bounding box center [172, 188] width 125 height 8
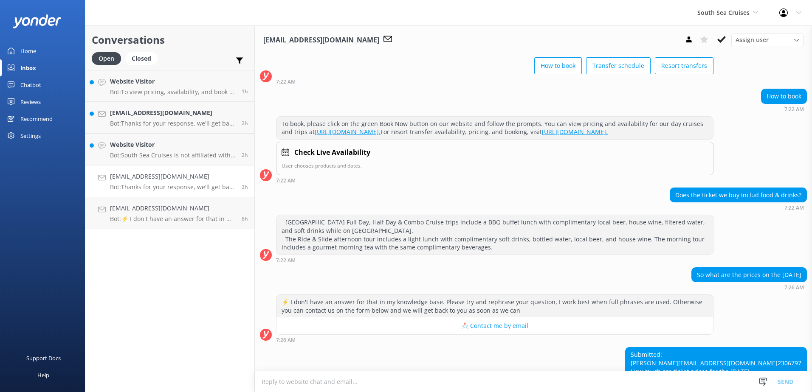
scroll to position [124, 0]
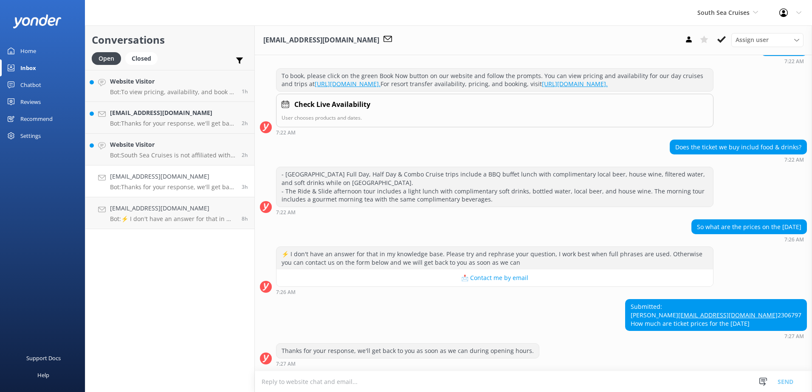
click at [550, 373] on textarea at bounding box center [533, 382] width 557 height 21
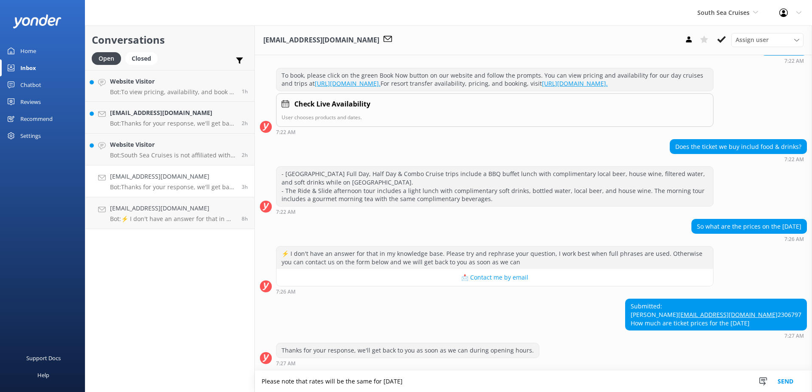
scroll to position [125, 0]
drag, startPoint x: 485, startPoint y: 385, endPoint x: 175, endPoint y: 380, distance: 310.6
click at [175, 380] on div "Conversations Open Closed Important Assigned to me Unassigned Website Visitor B…" at bounding box center [448, 208] width 727 height 367
click at [476, 373] on textarea "Please note that rates will be the same for [DATE]" at bounding box center [533, 381] width 557 height 21
click at [480, 383] on textarea "Please note that rates will be the same for [DATE]" at bounding box center [533, 381] width 557 height 21
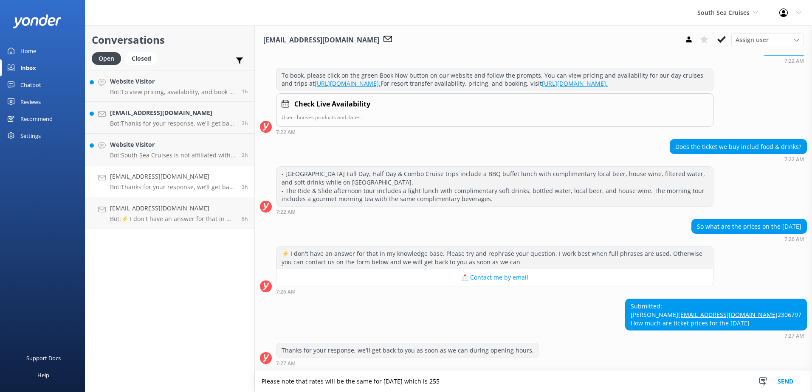
click at [458, 384] on textarea "Please note that rates will be the same for [DATE] which is 255" at bounding box center [533, 381] width 557 height 21
click at [543, 384] on textarea "Please note that rates will be the same for [DATE] which is $255.00 per adult a…" at bounding box center [533, 381] width 557 height 21
type textarea "Please note that rates will be the same for [DATE] which is $255.00 per adult a…"
click at [785, 378] on button "Send" at bounding box center [786, 381] width 32 height 21
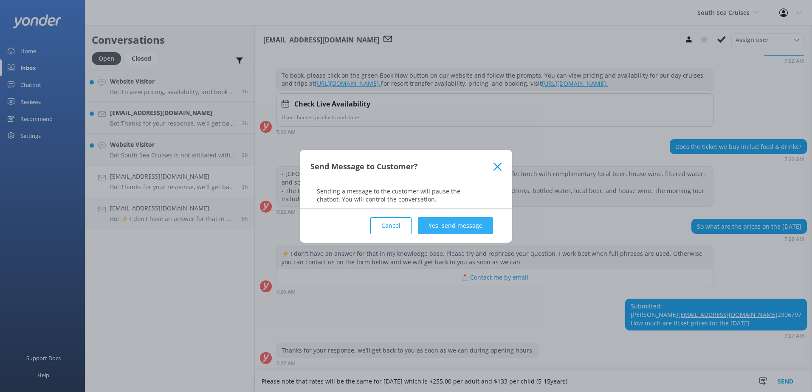
click at [439, 224] on button "Yes, send message" at bounding box center [455, 225] width 75 height 17
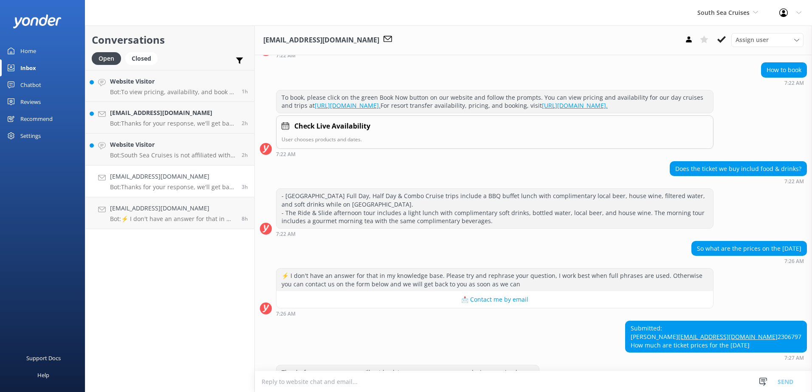
scroll to position [179, 0]
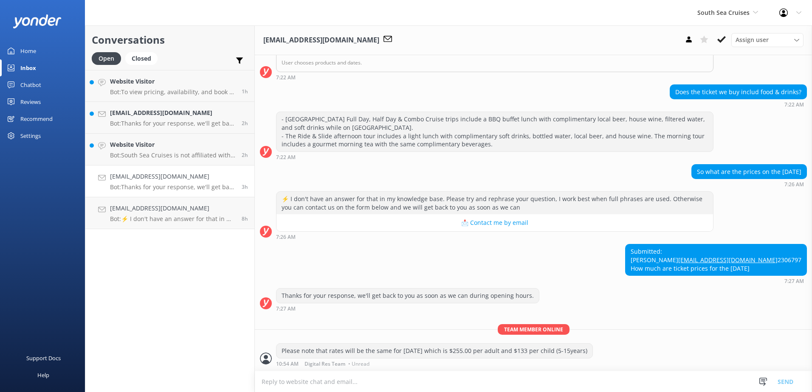
click at [500, 383] on textarea at bounding box center [533, 382] width 557 height 21
type textarea "Full day to [GEOGRAPHIC_DATA]."
click at [793, 382] on button "Send" at bounding box center [786, 381] width 32 height 21
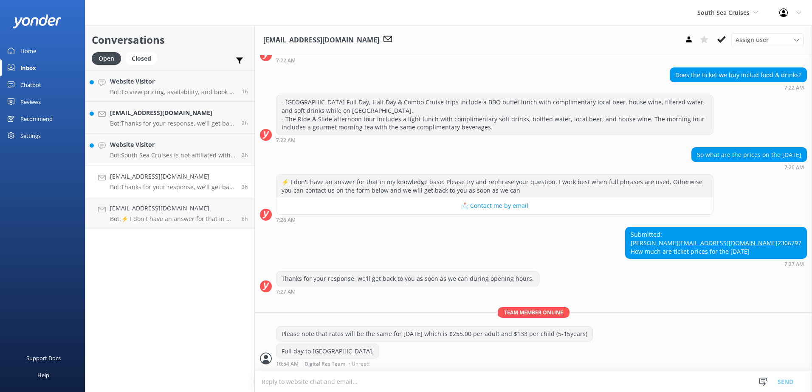
scroll to position [197, 0]
click at [724, 38] on use at bounding box center [721, 39] width 8 height 7
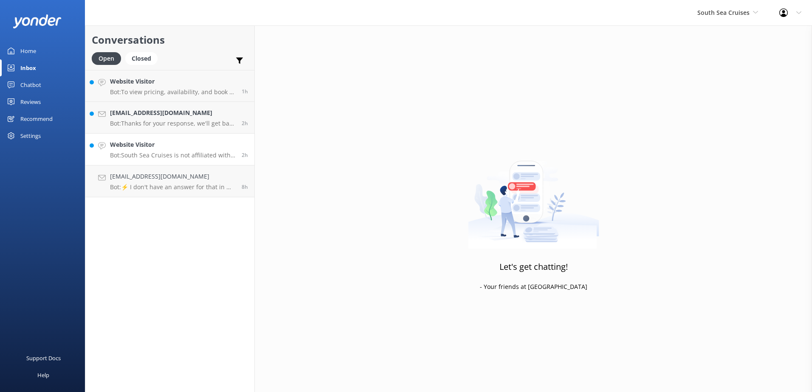
click at [192, 161] on link "Website Visitor Bot: South Sea Cruises is not affiliated with Cloud 9. 2h" at bounding box center [169, 150] width 169 height 32
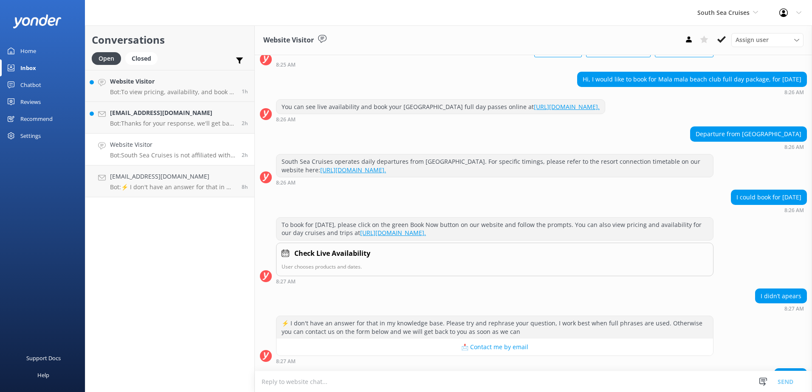
scroll to position [129, 0]
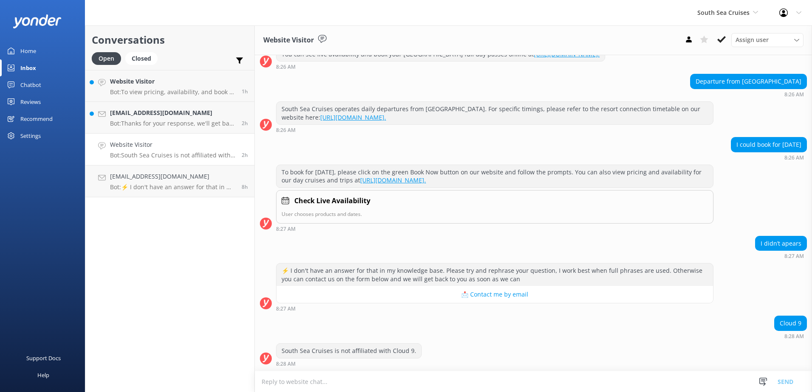
click at [181, 154] on p "Bot: South Sea Cruises is not affiliated with Cloud 9." at bounding box center [172, 156] width 125 height 8
click at [724, 34] on button at bounding box center [721, 39] width 15 height 13
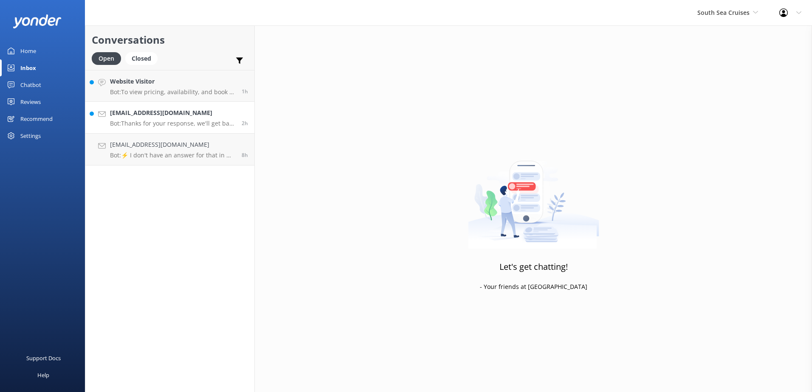
click at [196, 118] on div "[EMAIL_ADDRESS][DOMAIN_NAME] Bot: Thanks for your response, we'll get back to y…" at bounding box center [172, 117] width 125 height 19
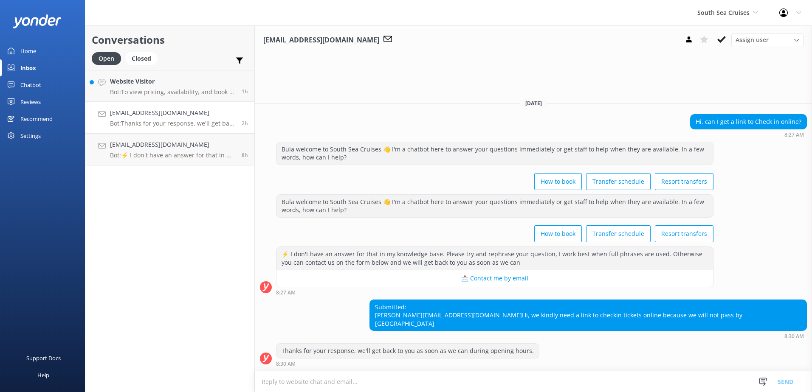
click at [41, 48] on link "Home" at bounding box center [42, 50] width 85 height 17
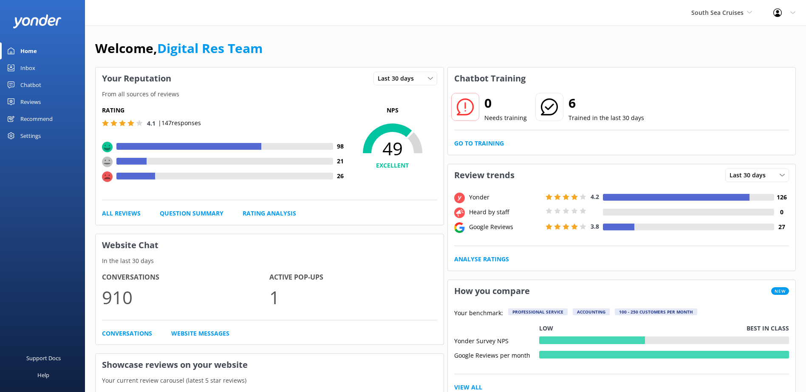
click at [40, 90] on div "Chatbot" at bounding box center [30, 84] width 21 height 17
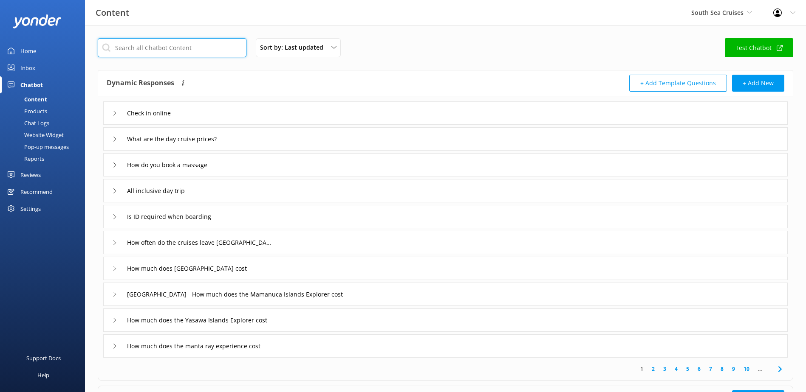
click at [161, 51] on input "text" at bounding box center [172, 47] width 149 height 19
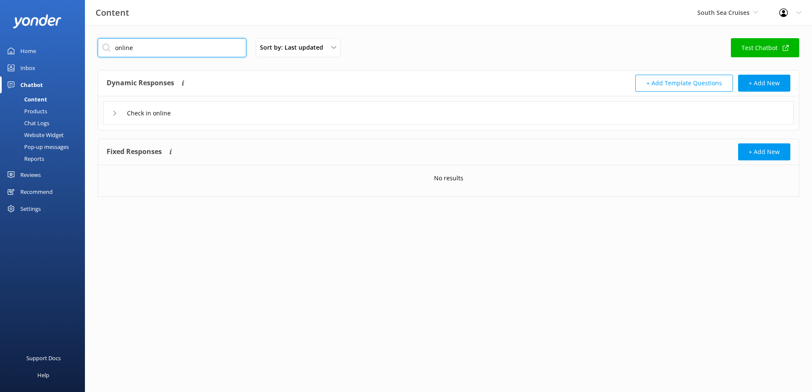
type input "online"
click at [190, 113] on div "Check in online" at bounding box center [448, 113] width 691 height 23
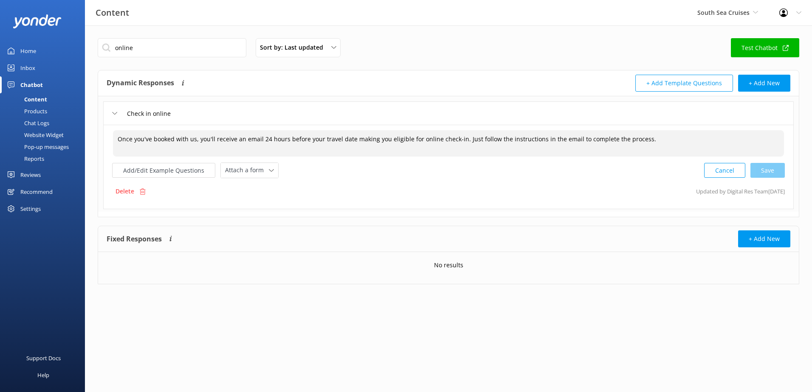
drag, startPoint x: 657, startPoint y: 145, endPoint x: -2, endPoint y: 130, distance: 659.0
click at [0, 130] on html "Content South Sea Cruises South Sea Sailing South Sea Cruises Malamala Beach Cl…" at bounding box center [406, 196] width 812 height 392
drag, startPoint x: 26, startPoint y: 74, endPoint x: 32, endPoint y: 71, distance: 7.1
click at [26, 74] on div "Inbox" at bounding box center [27, 67] width 15 height 17
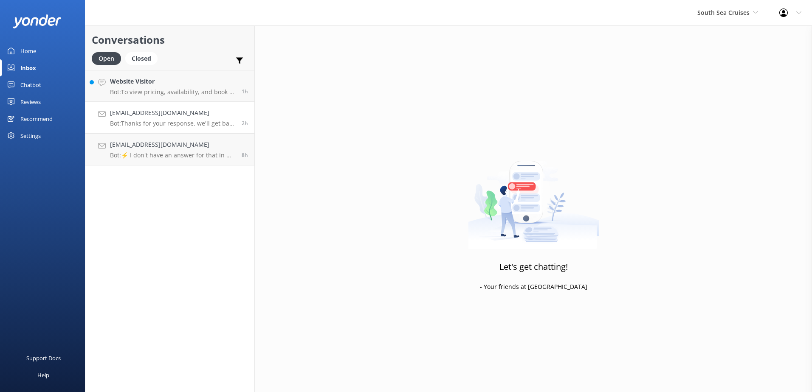
click at [184, 119] on div "[EMAIL_ADDRESS][DOMAIN_NAME] Bot: Thanks for your response, we'll get back to y…" at bounding box center [172, 117] width 125 height 19
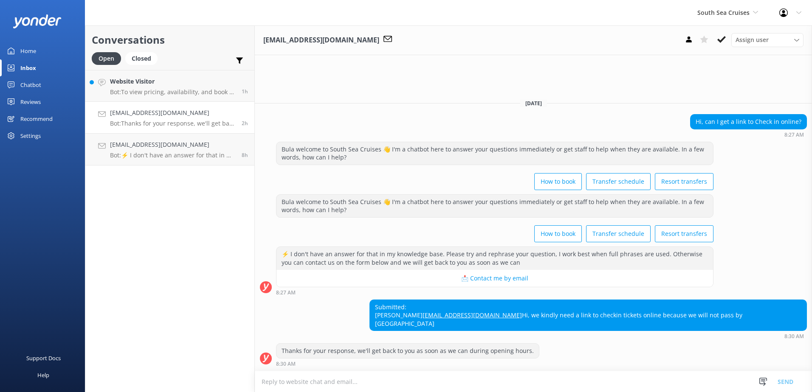
click at [449, 386] on textarea at bounding box center [533, 382] width 557 height 21
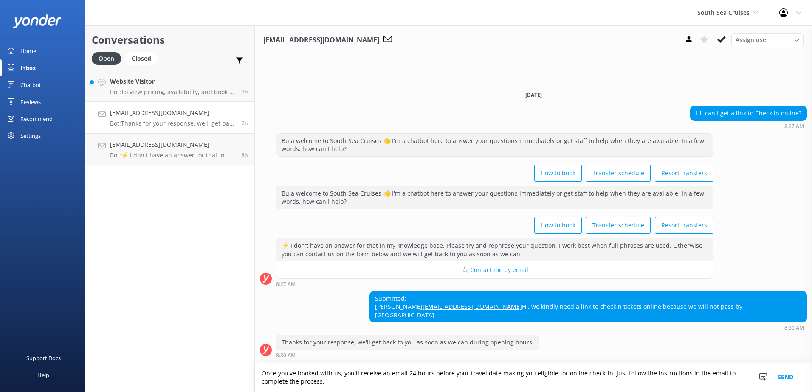
type textarea "Once you've booked with us, you'll receive an email 24 hours before your travel…"
click at [788, 380] on button "Send" at bounding box center [786, 377] width 32 height 29
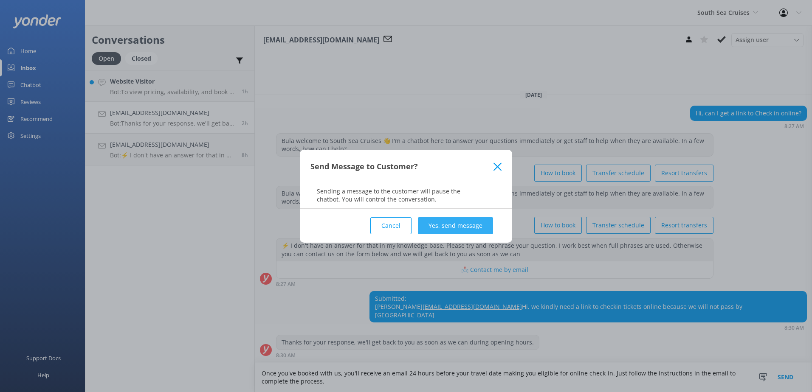
click at [478, 232] on button "Yes, send message" at bounding box center [455, 225] width 75 height 17
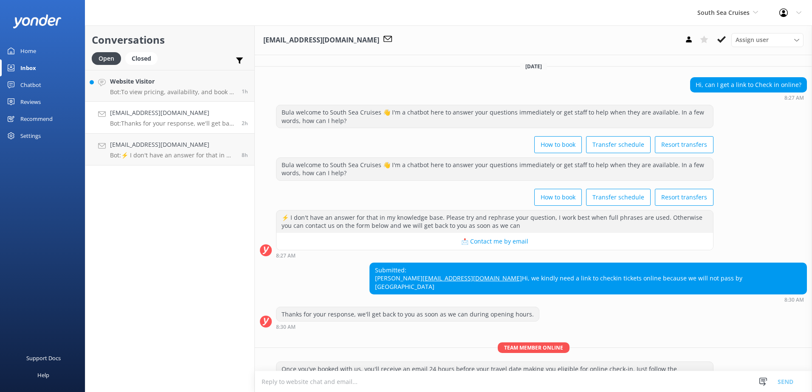
scroll to position [35, 0]
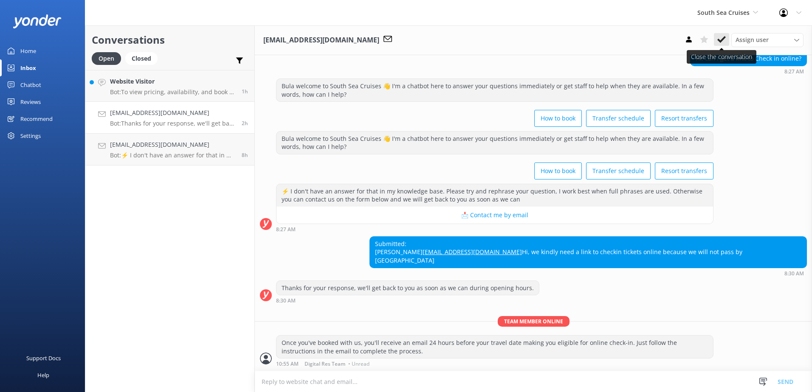
click at [724, 34] on button at bounding box center [721, 39] width 15 height 13
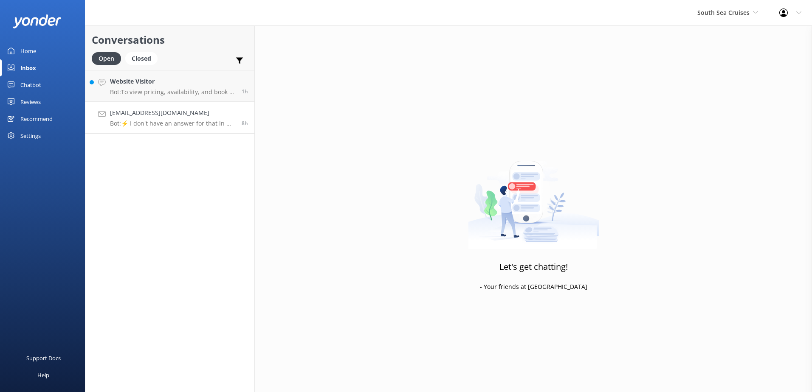
click at [169, 112] on h4 "[EMAIL_ADDRESS][DOMAIN_NAME]" at bounding box center [172, 112] width 125 height 9
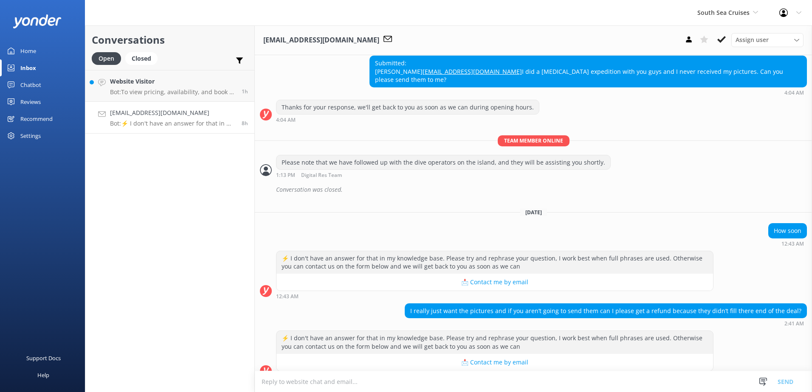
scroll to position [186, 0]
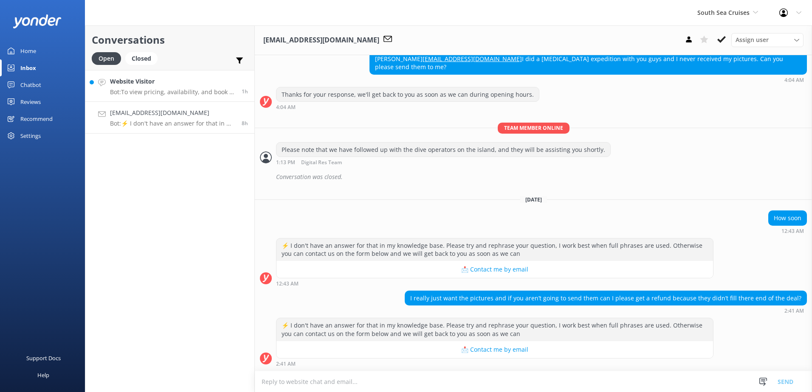
click at [165, 91] on p "Bot: To view pricing, availability, and book a [GEOGRAPHIC_DATA] full or half d…" at bounding box center [172, 92] width 125 height 8
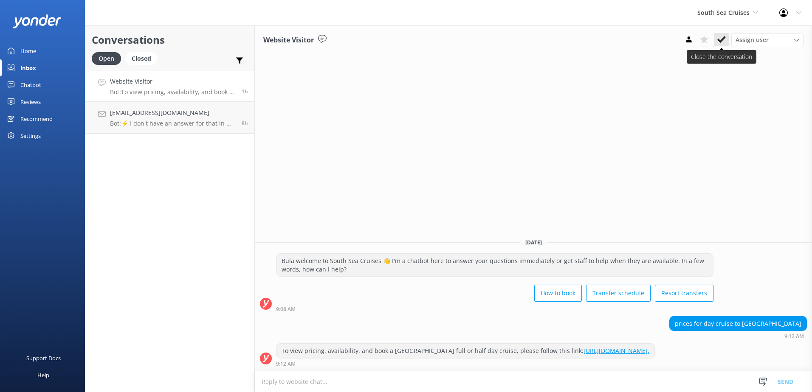
click at [715, 38] on button at bounding box center [721, 39] width 15 height 13
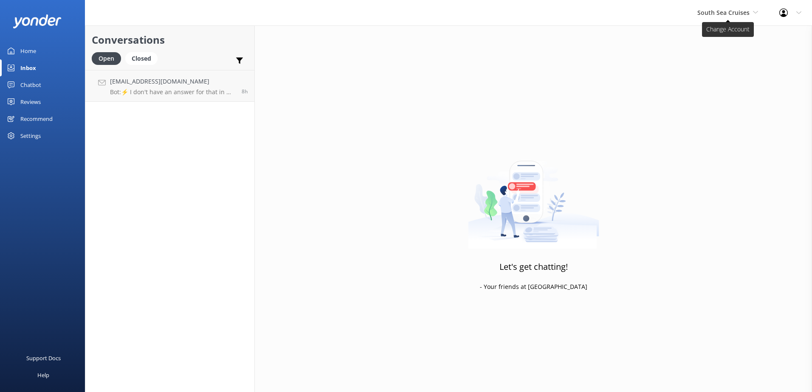
click at [722, 17] on span "South Sea Cruises" at bounding box center [727, 12] width 61 height 9
click at [718, 83] on link "Malamala Beach Club" at bounding box center [729, 76] width 85 height 20
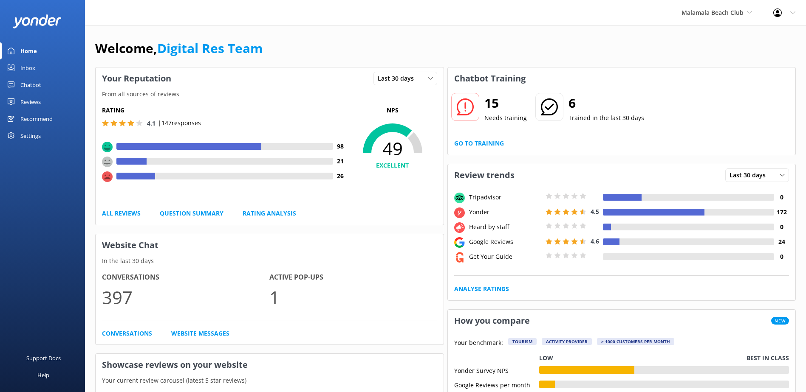
click at [34, 69] on div "Inbox" at bounding box center [27, 67] width 15 height 17
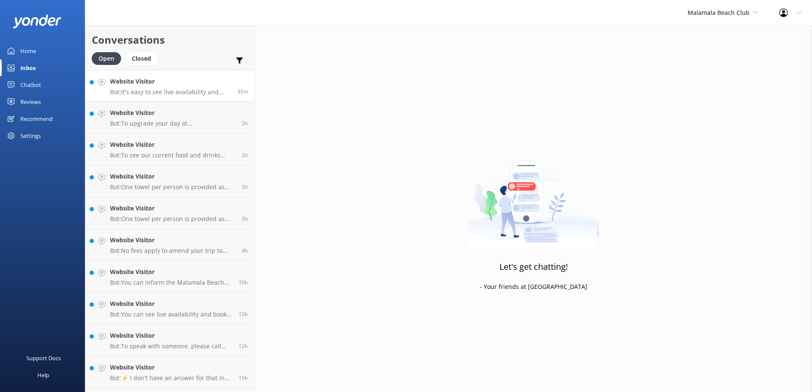
click at [186, 88] on p "Bot: It's easy to see live availability and book online at [URL][DOMAIN_NAME]. …" at bounding box center [170, 92] width 121 height 8
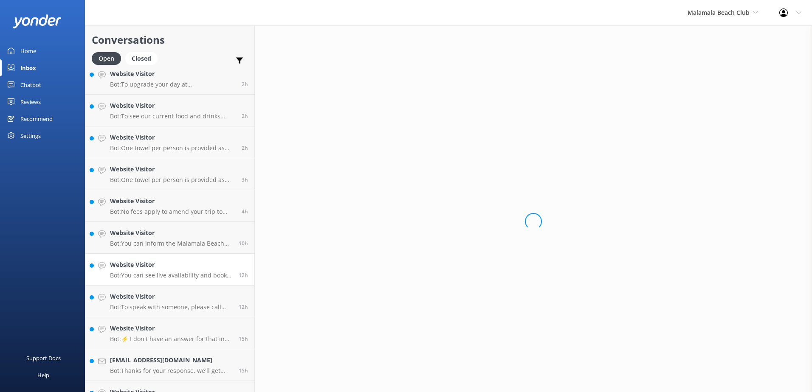
scroll to position [92, 0]
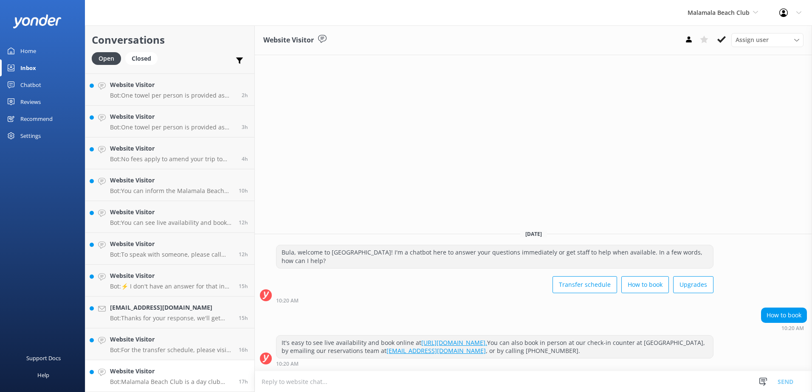
click at [198, 387] on link "Website Visitor Bot: Malamala Beach Club is a day club only and does not offer …" at bounding box center [169, 377] width 169 height 32
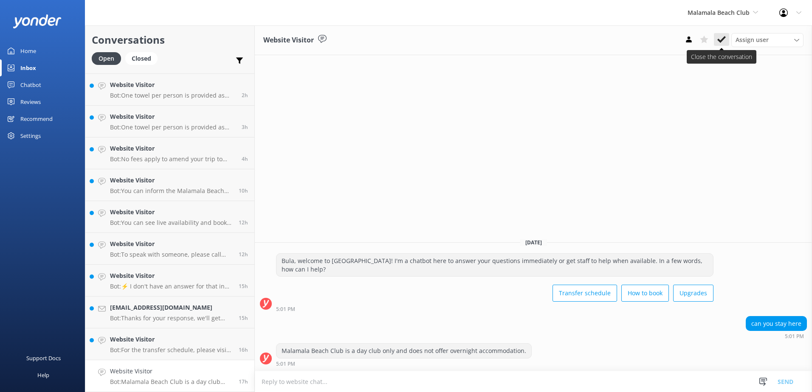
click at [725, 37] on use at bounding box center [721, 39] width 8 height 7
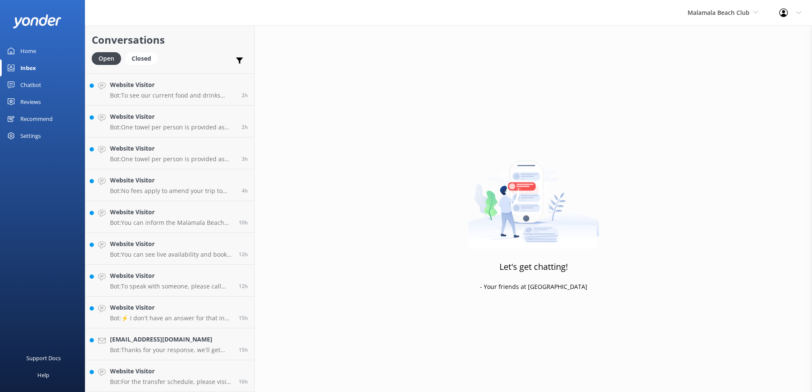
scroll to position [60, 0]
click at [167, 386] on p "Bot: For the transfer schedule, please visit the following link: [URL][DOMAIN_N…" at bounding box center [171, 382] width 122 height 8
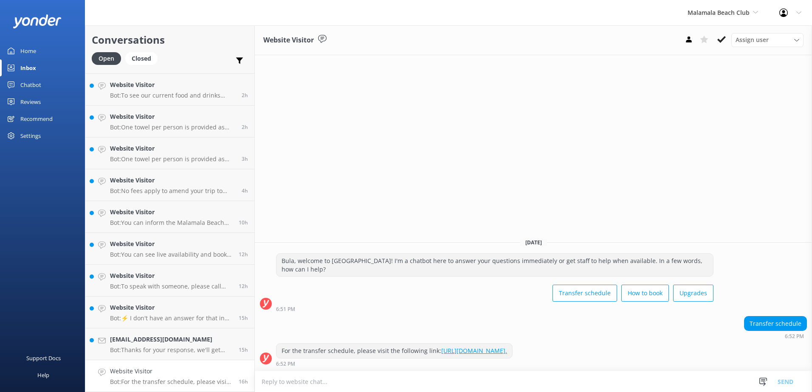
click at [720, 33] on div "Website Visitor Assign user [PERSON_NAME] [PERSON_NAME] Digital Res Team [PERSO…" at bounding box center [533, 40] width 557 height 30
click at [722, 34] on button at bounding box center [721, 39] width 15 height 13
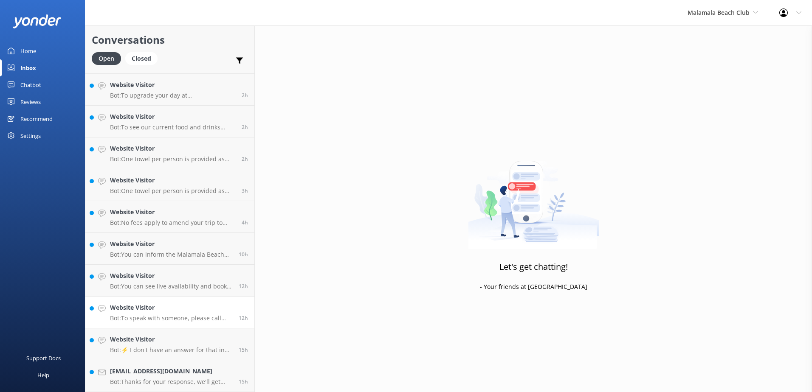
scroll to position [28, 0]
click at [188, 377] on div "[EMAIL_ADDRESS][DOMAIN_NAME] Bot: Thanks for your response, we'll get back to y…" at bounding box center [171, 376] width 122 height 19
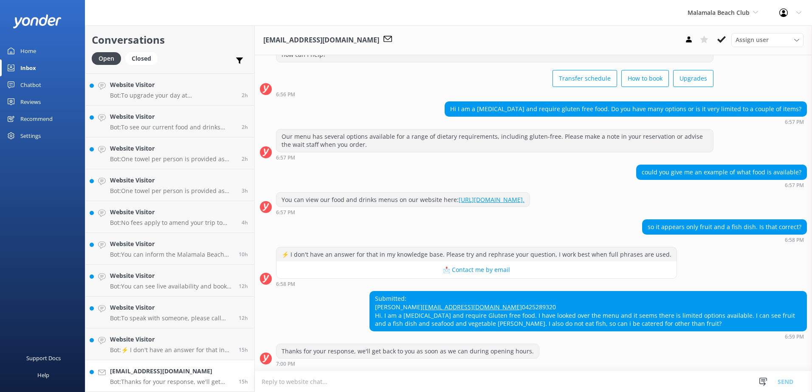
scroll to position [55, 0]
click at [525, 196] on link "[URL][DOMAIN_NAME]." at bounding box center [492, 200] width 66 height 8
click at [180, 380] on p "Bot: Thanks for your response, we'll get back to you as soon as we can during o…" at bounding box center [171, 382] width 122 height 8
click at [184, 359] on link "Website Visitor Bot: ⚡ I don't have an answer for that in my knowledge base. Pl…" at bounding box center [169, 345] width 169 height 32
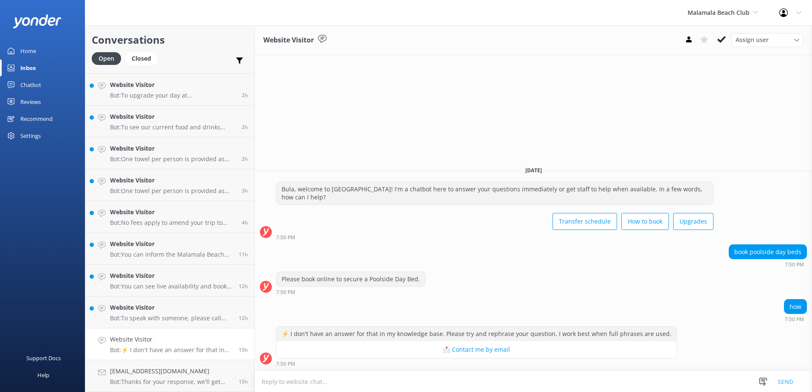
click at [454, 386] on textarea at bounding box center [533, 382] width 557 height 21
paste textarea "https://www.malamalabeachclub.com/upgrades"
type textarea "You can Book upgrades online here: https://www.malamalabeachclub.com/upgrades"
click at [785, 390] on button "Send" at bounding box center [786, 381] width 32 height 21
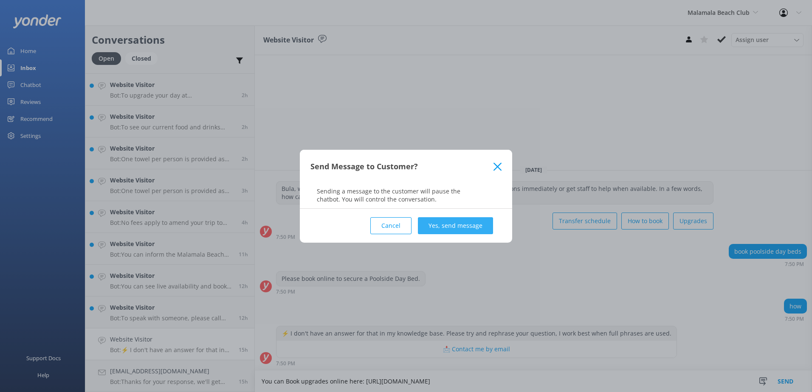
click at [460, 223] on button "Yes, send message" at bounding box center [455, 225] width 75 height 17
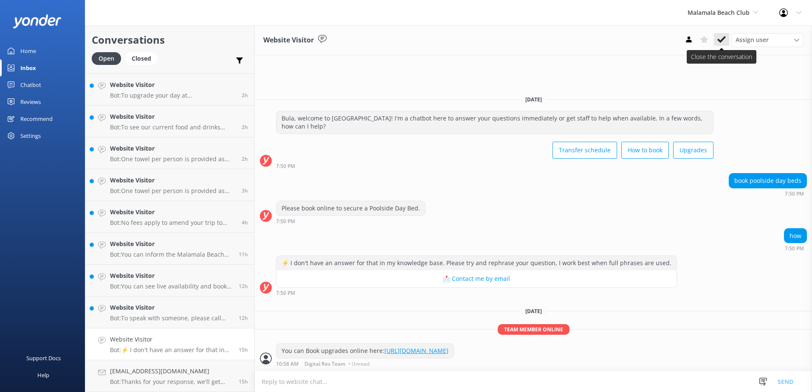
click at [726, 36] on icon at bounding box center [721, 39] width 8 height 8
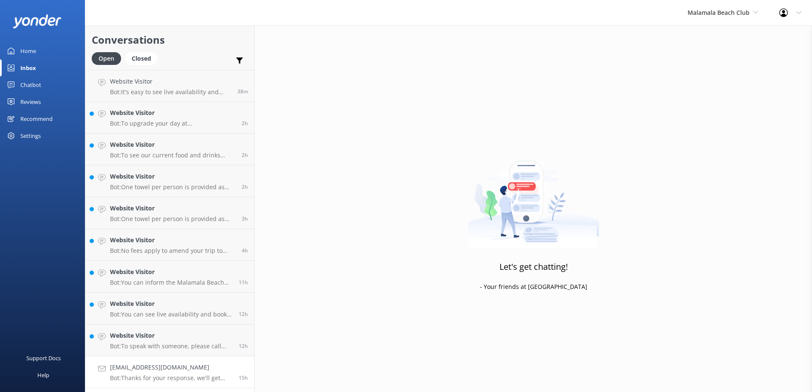
click at [177, 382] on p "Bot: Thanks for your response, we'll get back to you as soon as we can during o…" at bounding box center [171, 379] width 122 height 8
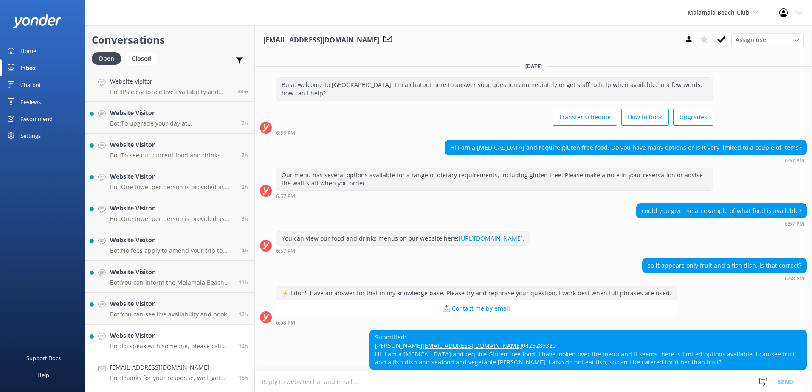
scroll to position [55, 0]
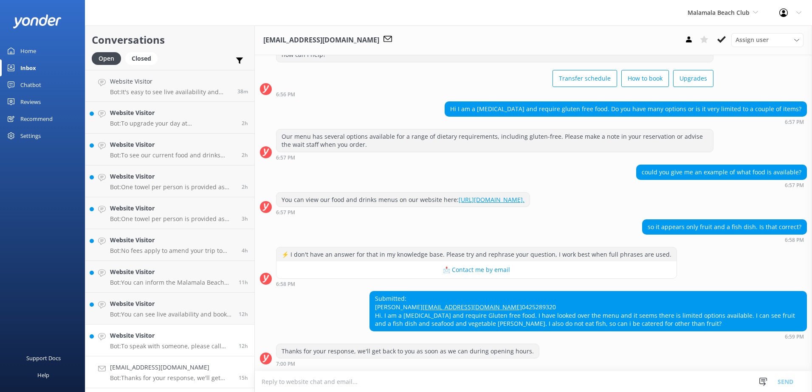
click at [182, 344] on p "Bot: To speak with someone, please call +679 9995512 or email reservations@ssc.…" at bounding box center [171, 347] width 122 height 8
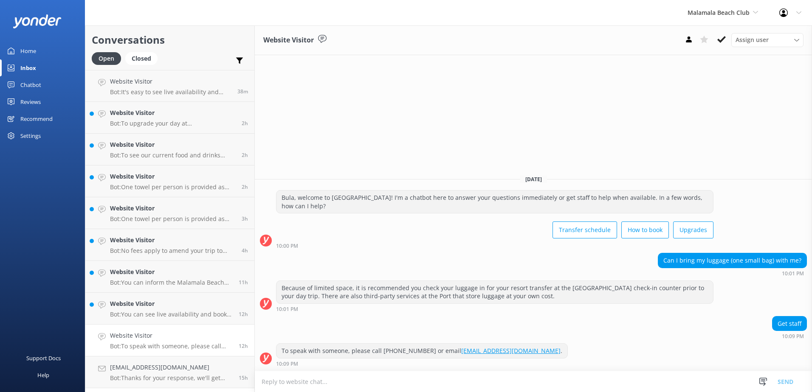
click at [412, 387] on textarea at bounding box center [533, 382] width 557 height 21
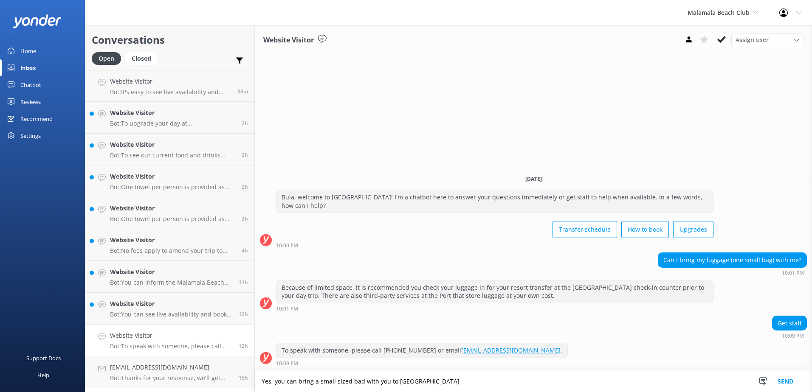
click at [450, 378] on textarea "Yes, you can bring a small sized bad with you to Malamala" at bounding box center [533, 381] width 557 height 21
type textarea "Yes, you can bring a small sized bad with you to Malamala."
click at [782, 381] on button "Send" at bounding box center [786, 381] width 32 height 21
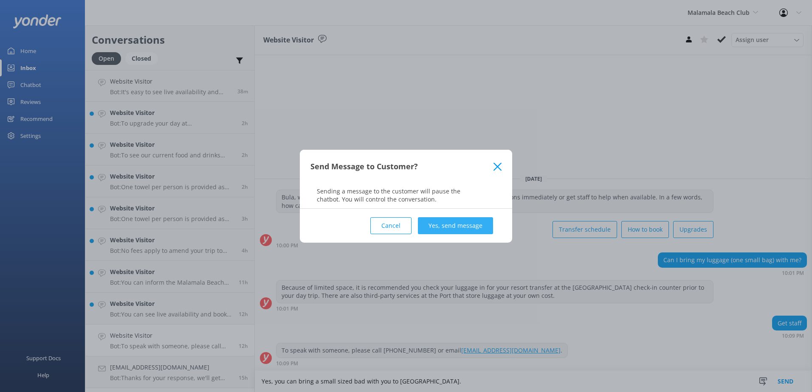
click at [456, 229] on button "Yes, send message" at bounding box center [455, 225] width 75 height 17
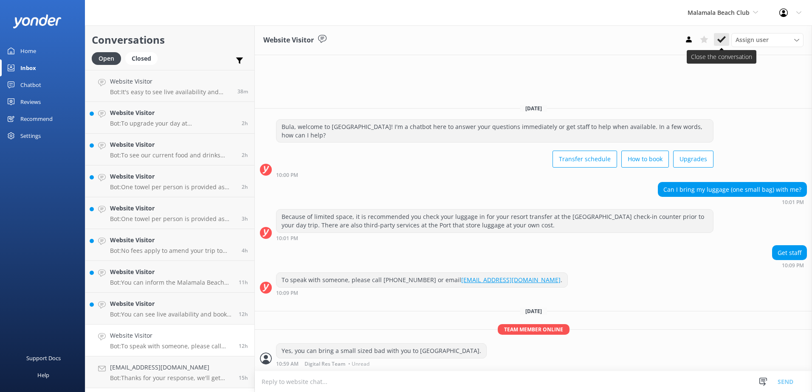
click at [721, 37] on icon at bounding box center [721, 39] width 8 height 8
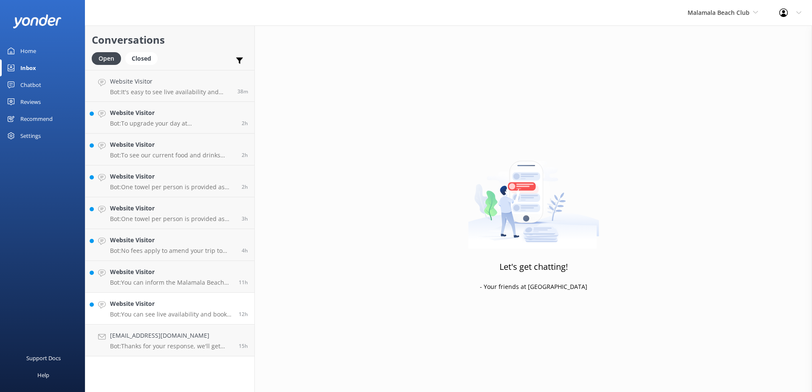
click at [186, 317] on p "Bot: You can see live availability and book online at https://secure.malamalabe…" at bounding box center [171, 315] width 122 height 8
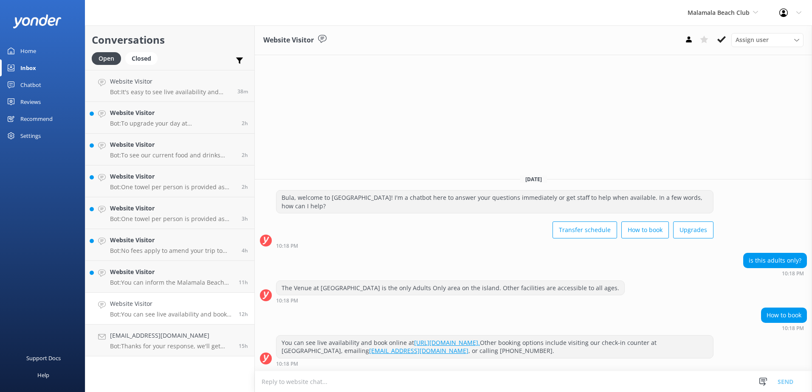
click at [719, 42] on icon at bounding box center [721, 39] width 8 height 8
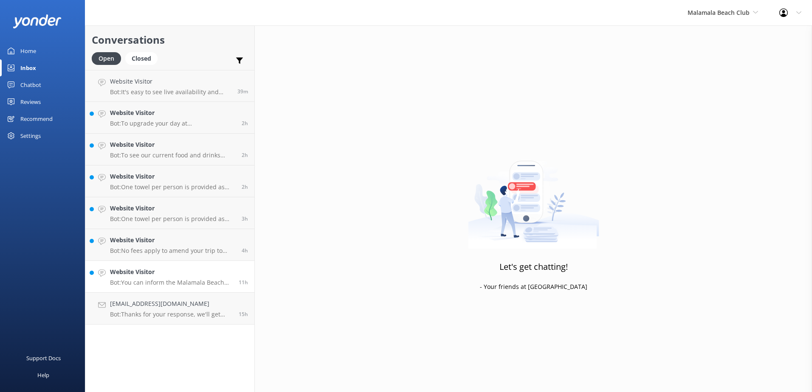
click at [166, 292] on link "Website Visitor Bot: You can inform the Malamala Beach Club team by calling +67…" at bounding box center [169, 277] width 169 height 32
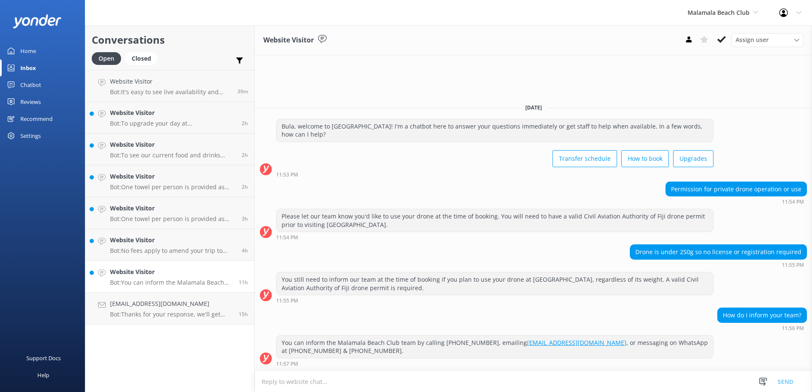
click at [172, 282] on p "Bot: You can inform the Malamala Beach Club team by calling +679 999 5512, emai…" at bounding box center [171, 283] width 122 height 8
click at [725, 37] on use at bounding box center [721, 39] width 8 height 7
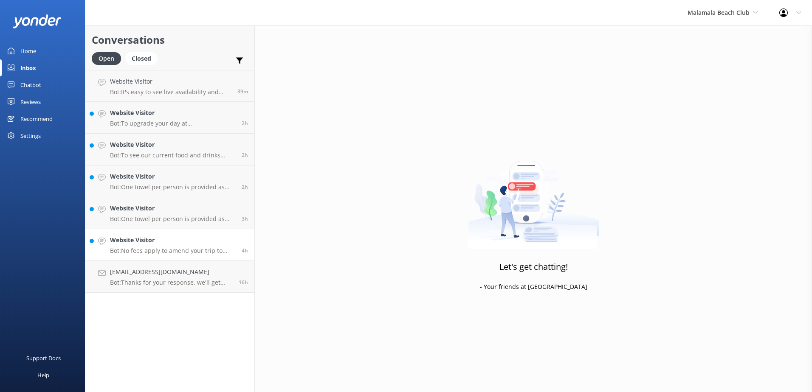
click at [179, 253] on p "Bot: No fees apply to amend your trip to Malamala Beach Club as long as the cha…" at bounding box center [172, 251] width 125 height 8
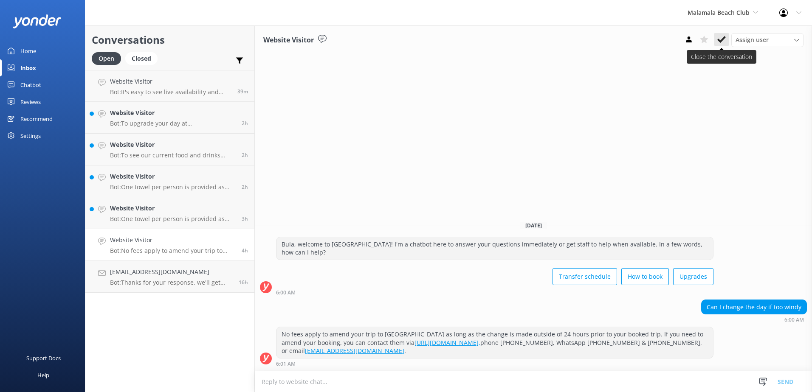
click at [724, 39] on use at bounding box center [721, 39] width 8 height 7
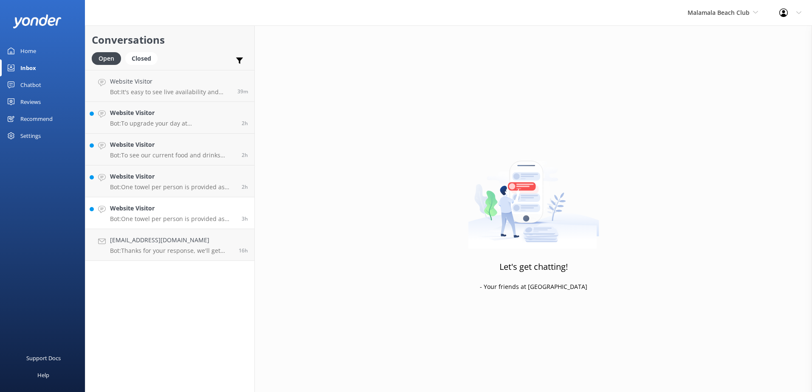
click at [183, 216] on p "Bot: One towel per person is provided as part of your Full Day or Half Day pass…" at bounding box center [172, 219] width 125 height 8
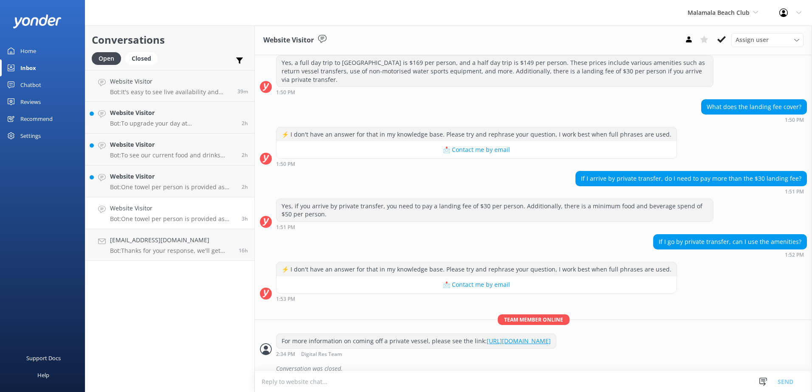
scroll to position [360, 0]
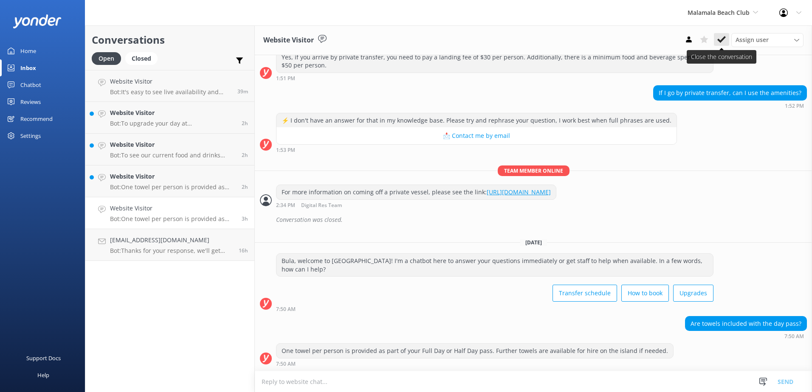
click at [720, 41] on use at bounding box center [721, 39] width 8 height 7
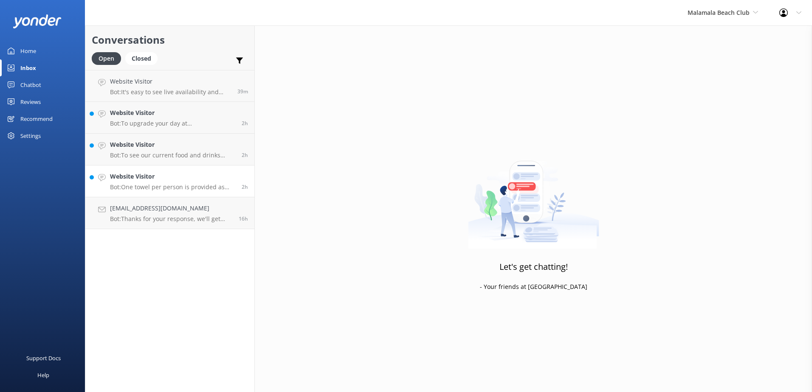
click at [162, 180] on h4 "Website Visitor" at bounding box center [172, 176] width 125 height 9
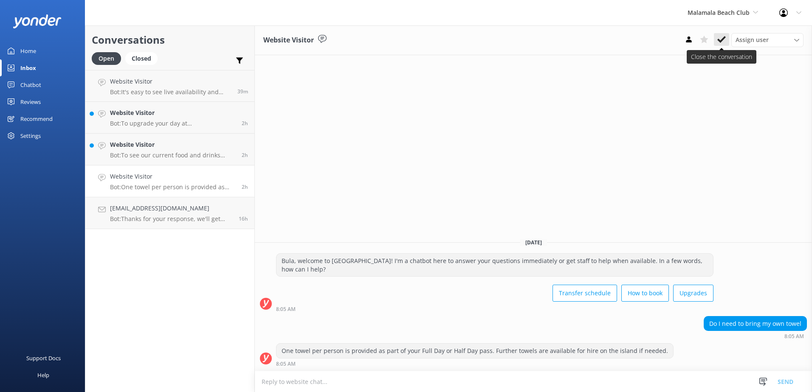
click at [725, 34] on button at bounding box center [721, 39] width 15 height 13
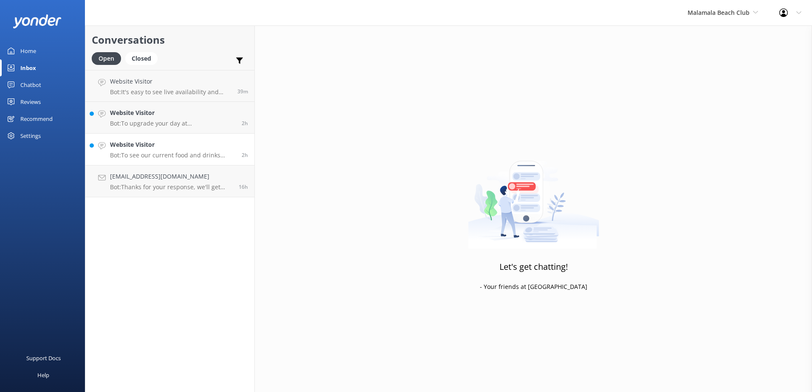
click at [175, 151] on div "Website Visitor Bot: To see our current food and drinks menu with prices, pleas…" at bounding box center [172, 149] width 125 height 19
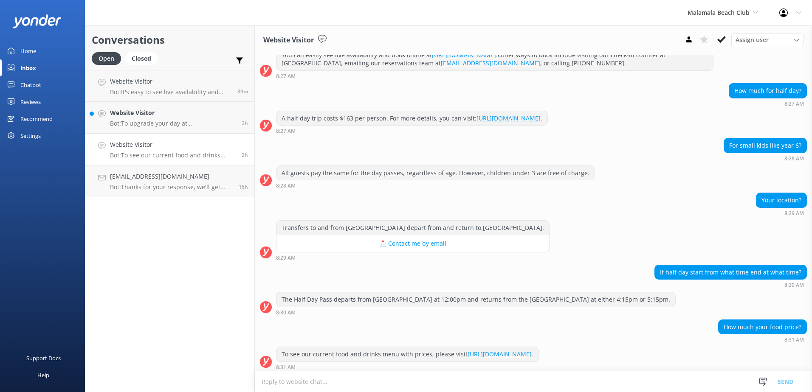
scroll to position [124, 0]
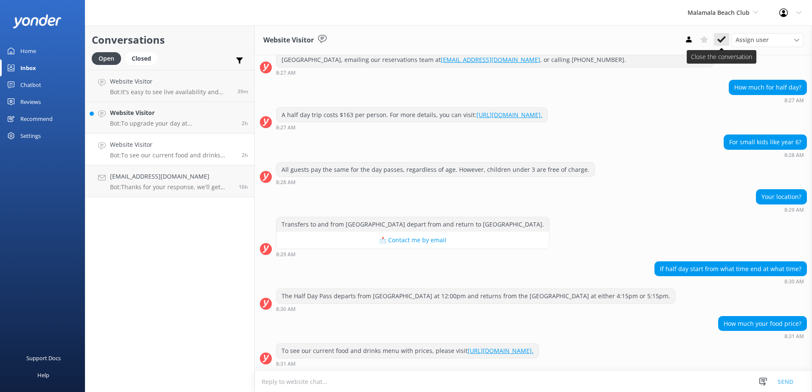
click at [725, 37] on use at bounding box center [721, 39] width 8 height 7
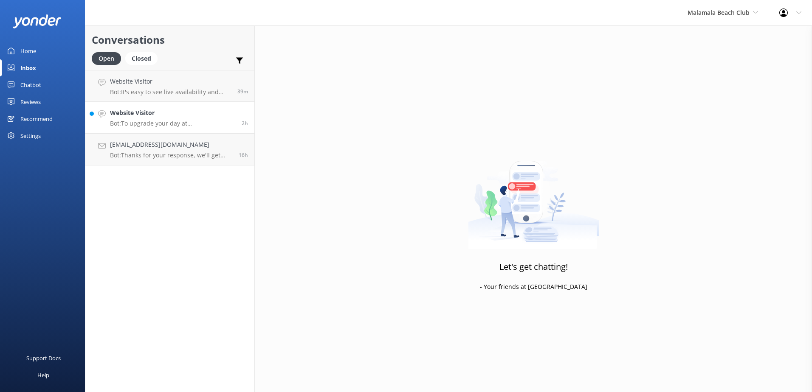
click at [174, 124] on p "Bot: To upgrade your day at Malamala Beach Club, we offer poolside day beds and…" at bounding box center [172, 124] width 125 height 8
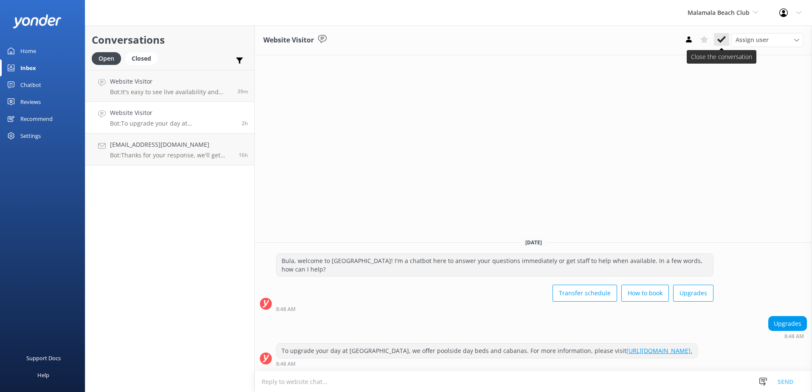
click at [726, 34] on button at bounding box center [721, 39] width 15 height 13
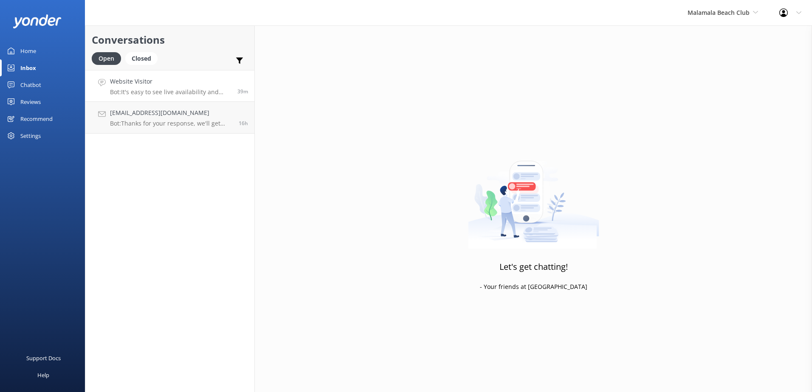
click at [142, 84] on h4 "Website Visitor" at bounding box center [170, 81] width 121 height 9
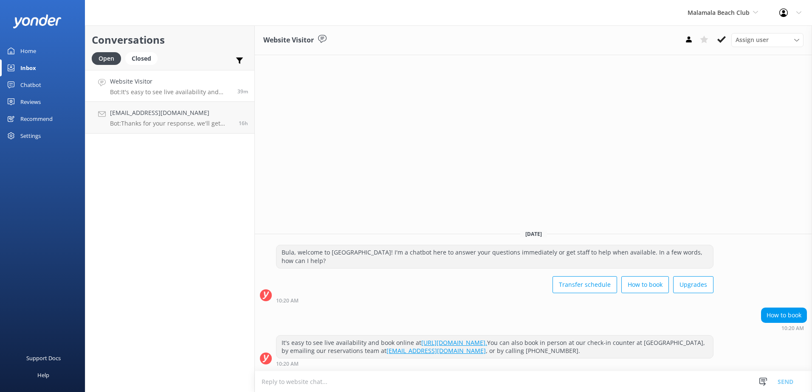
click at [728, 38] on button at bounding box center [721, 39] width 15 height 13
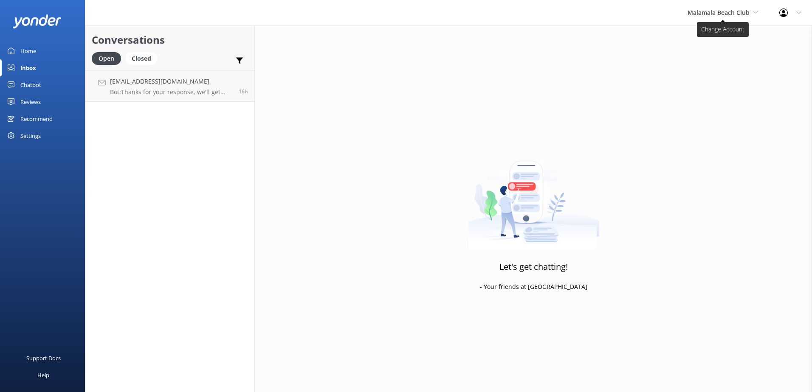
click at [718, 12] on span "Malamala Beach Club" at bounding box center [719, 12] width 62 height 8
click at [707, 91] on link "Awesome Adventures Fiji" at bounding box center [719, 97] width 85 height 20
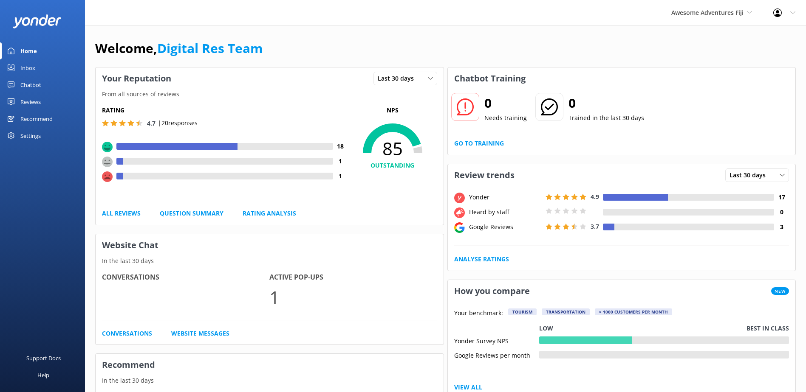
click at [39, 65] on link "Inbox" at bounding box center [42, 67] width 85 height 17
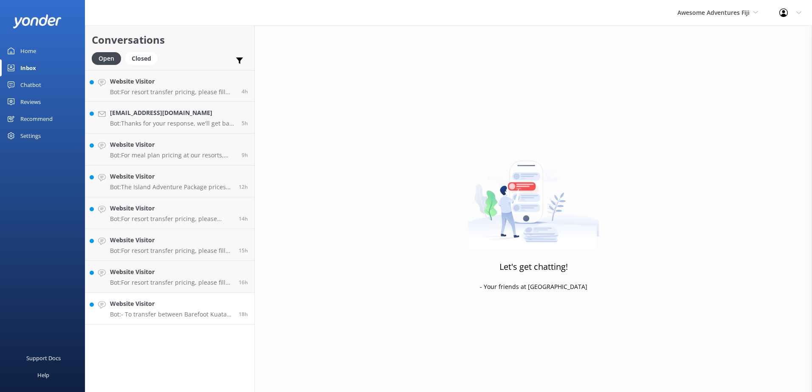
click at [175, 315] on p "Bot: - To transfer between Barefoot Kuata and Castaway Island, you would need t…" at bounding box center [171, 315] width 122 height 8
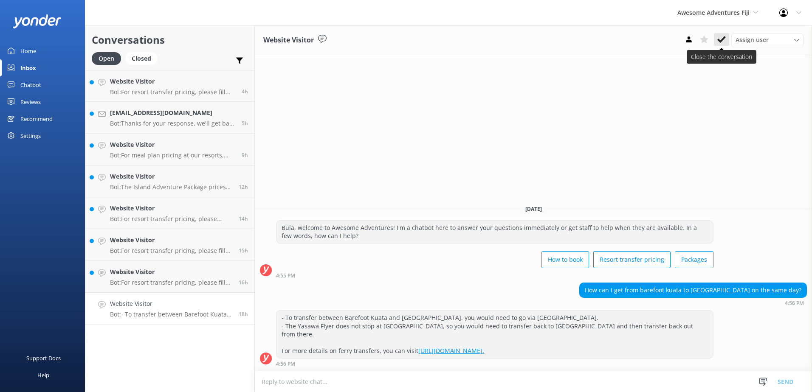
click at [720, 40] on icon at bounding box center [721, 39] width 8 height 8
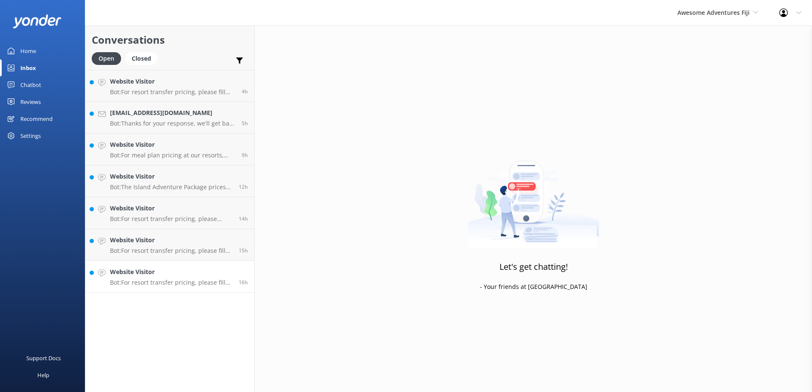
click at [167, 274] on h4 "Website Visitor" at bounding box center [171, 272] width 122 height 9
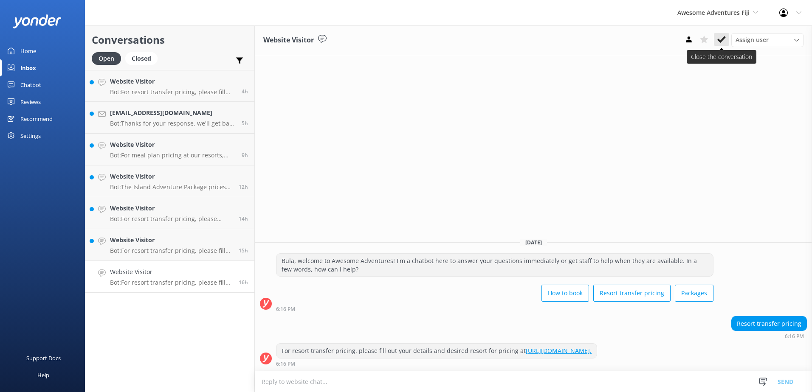
click at [727, 37] on button at bounding box center [721, 39] width 15 height 13
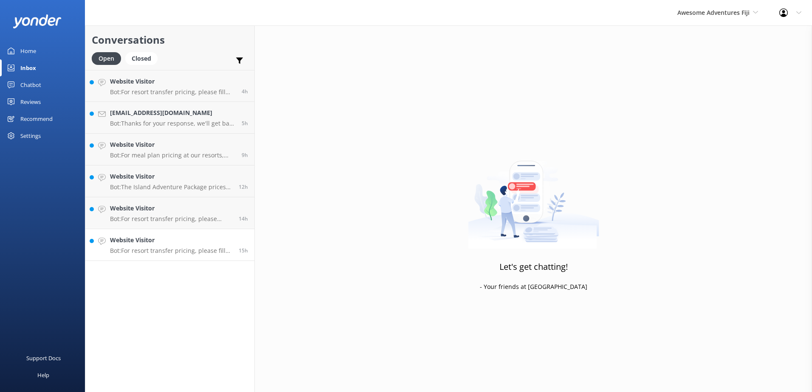
click at [198, 247] on div "Website Visitor Bot: For resort transfer pricing, please fill out your details …" at bounding box center [171, 245] width 122 height 19
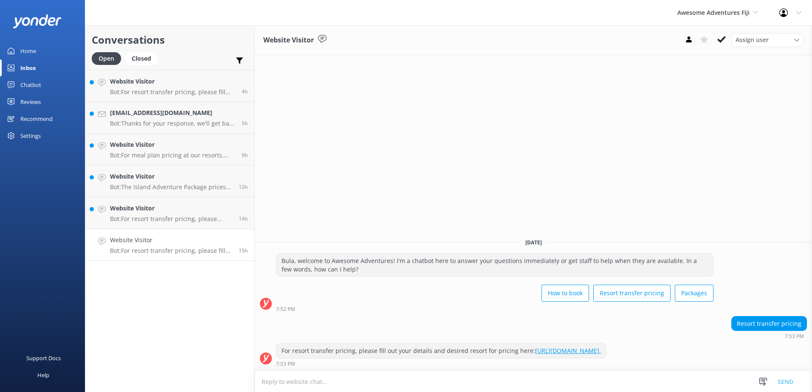
click at [730, 34] on div "Assign user Sonya Alyssa Digital Res Team Ana Raqitawa Lavenia Adivou Miri Koro…" at bounding box center [742, 40] width 122 height 14
click at [725, 35] on icon at bounding box center [721, 39] width 8 height 8
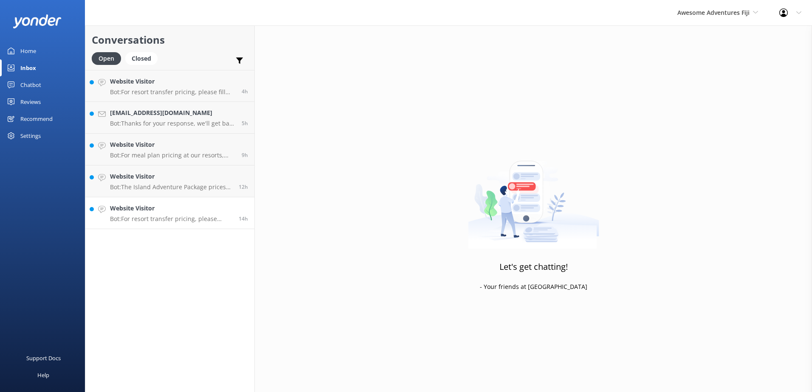
click at [185, 219] on p "Bot: For resort transfer pricing, please enter your details and desired resort …" at bounding box center [171, 219] width 122 height 8
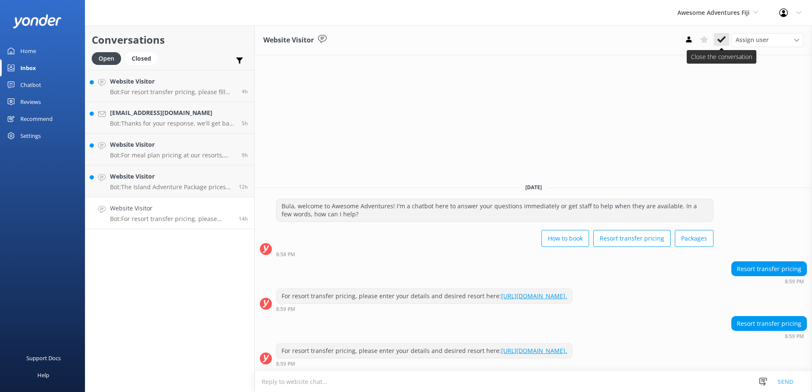
click at [726, 35] on button at bounding box center [721, 39] width 15 height 13
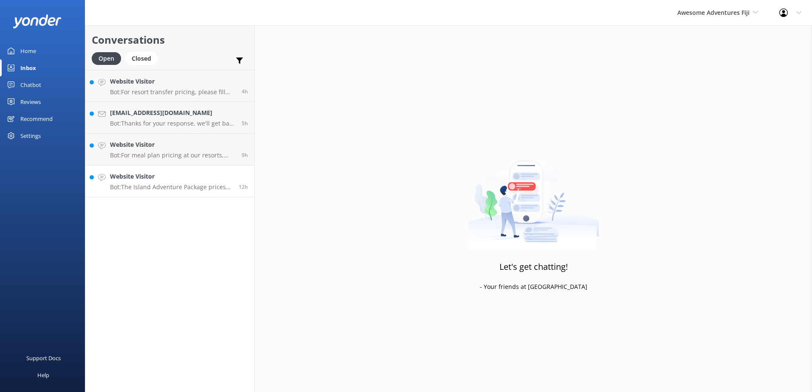
click at [190, 184] on p "Bot: The Island Adventure Package prices are: Dorm $1139, Double/Twin-Share $18…" at bounding box center [171, 188] width 122 height 8
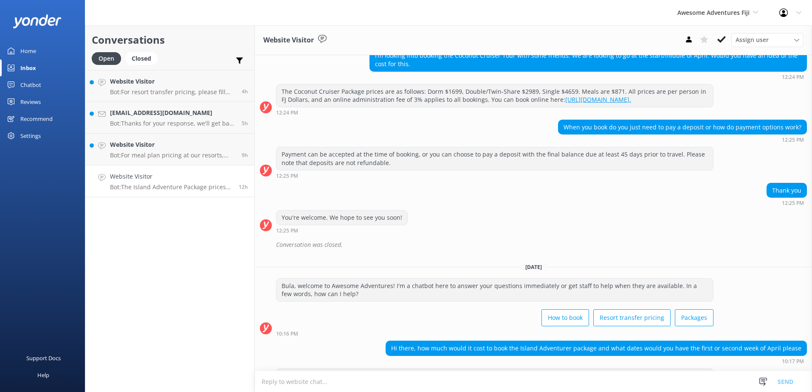
scroll to position [197, 0]
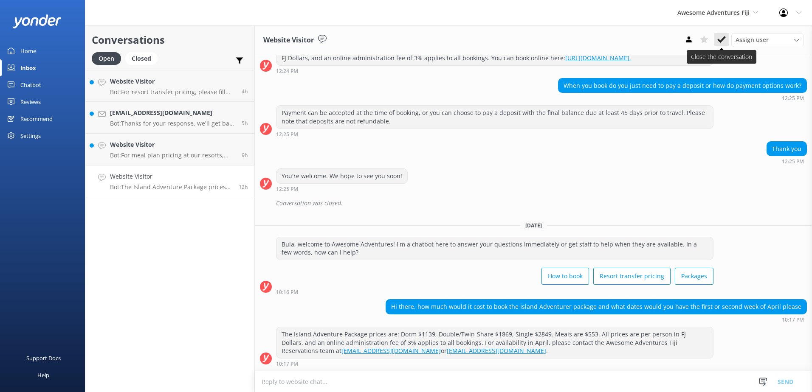
click at [724, 35] on icon at bounding box center [721, 39] width 8 height 8
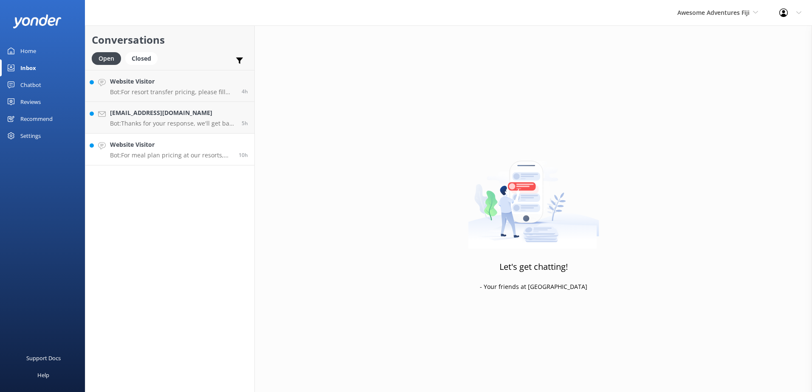
click at [175, 145] on h4 "Website Visitor" at bounding box center [171, 144] width 122 height 9
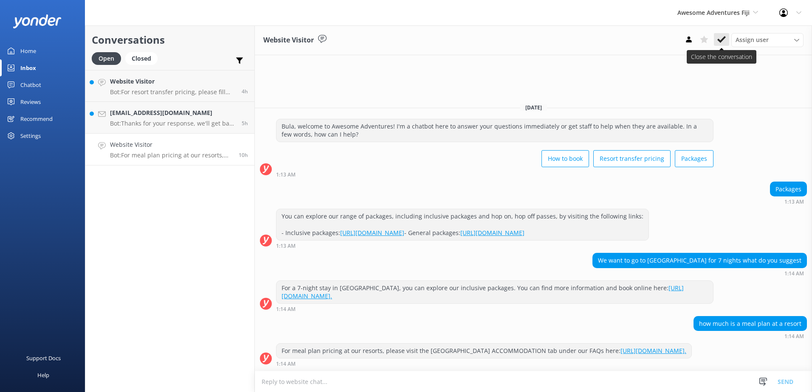
click at [725, 37] on use at bounding box center [721, 39] width 8 height 7
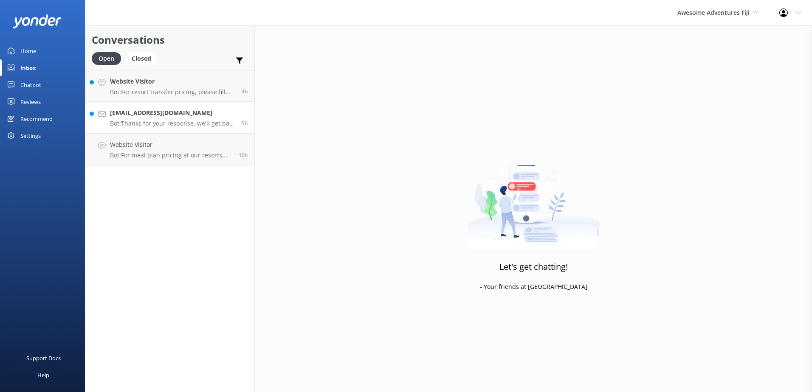
click at [166, 124] on p "Bot: Thanks for your response, we'll get back to you as soon as we can during o…" at bounding box center [172, 124] width 125 height 8
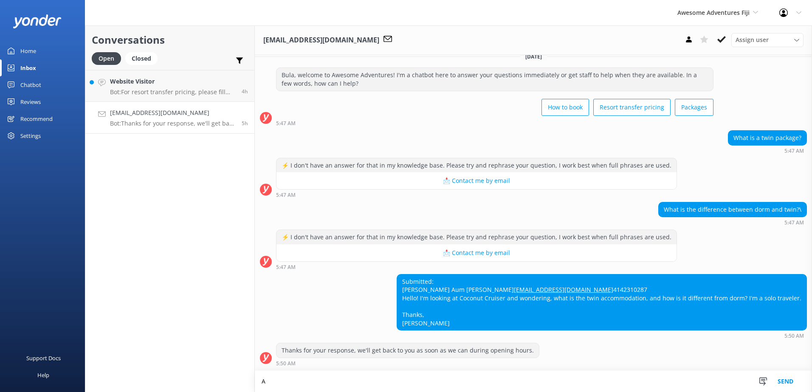
scroll to position [26, 0]
click at [470, 385] on textarea "A twin is 2 single beds in a room whereas dorm is a shared space" at bounding box center [533, 381] width 557 height 21
drag, startPoint x: 590, startPoint y: 382, endPoint x: 172, endPoint y: 361, distance: 418.9
click at [172, 361] on div "Conversations Open Closed Important Assigned to me Unassigned Website Visitor B…" at bounding box center [448, 208] width 727 height 367
paste textarea "room features two single beds in a private space, while a dorm is a shared room…"
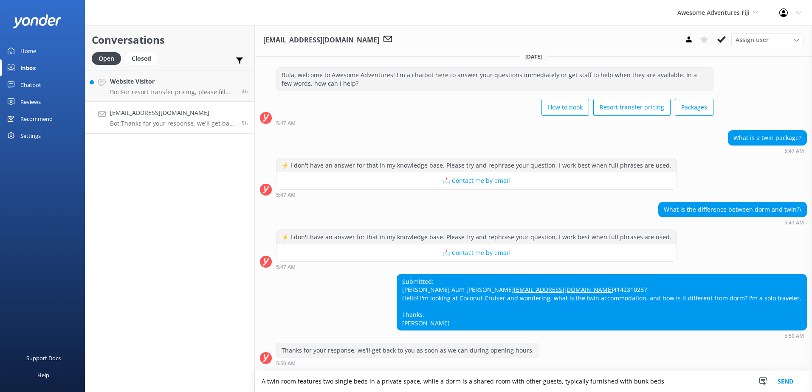
type textarea "A twin room features two single beds in a private space, while a dorm is a shar…"
click at [791, 384] on button "Send" at bounding box center [786, 381] width 32 height 21
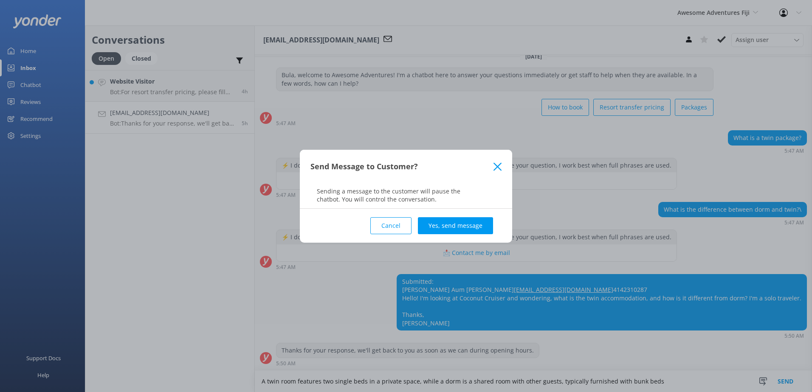
click at [460, 236] on div "Cancel Yes, send message" at bounding box center [406, 226] width 191 height 34
click at [463, 229] on button "Yes, send message" at bounding box center [455, 225] width 75 height 17
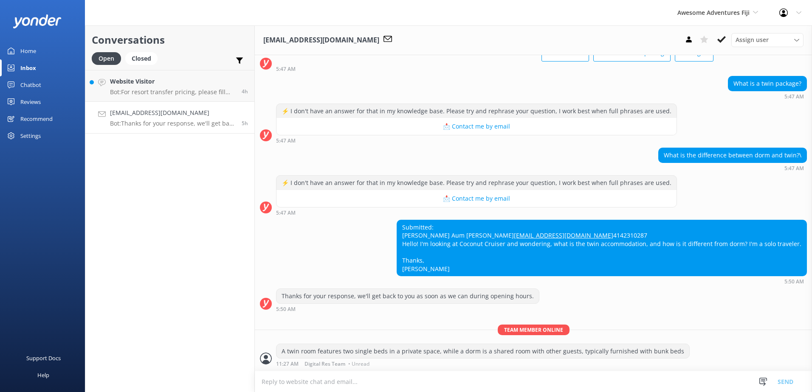
scroll to position [81, 0]
click at [722, 41] on use at bounding box center [721, 39] width 8 height 7
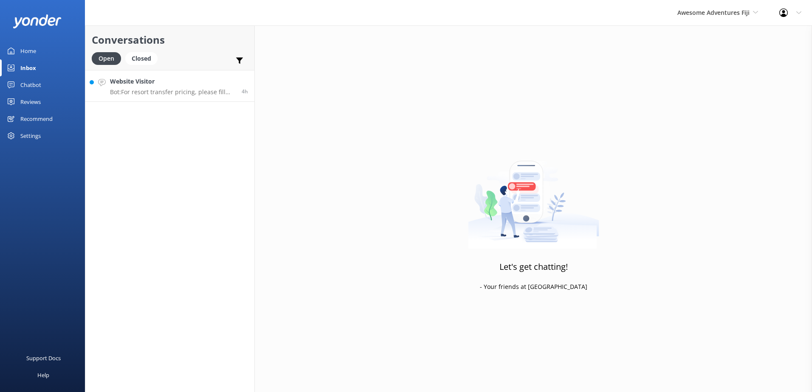
click at [192, 83] on h4 "Website Visitor" at bounding box center [172, 81] width 125 height 9
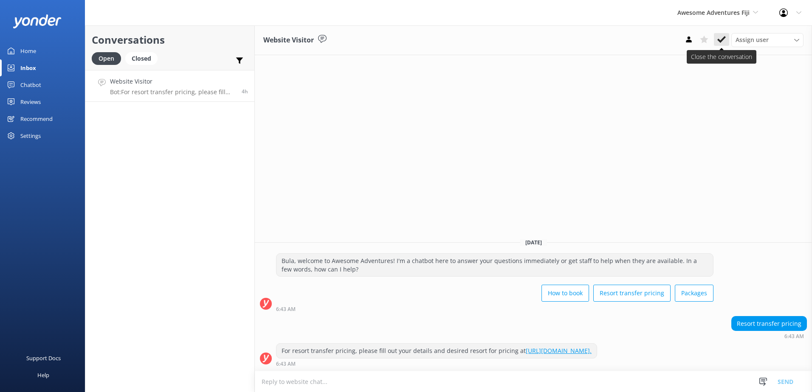
click at [720, 39] on icon at bounding box center [721, 39] width 8 height 8
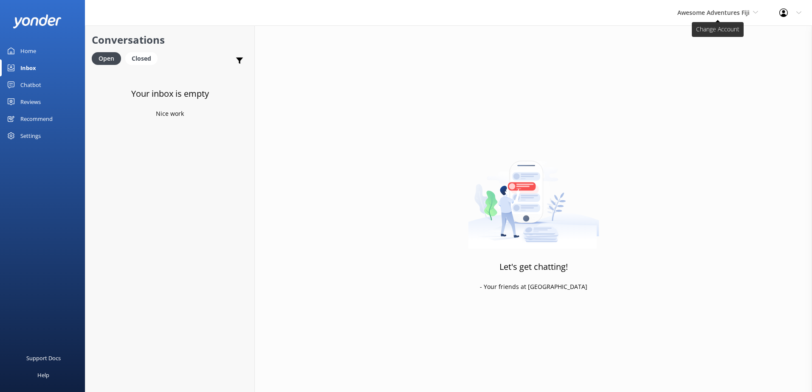
click at [711, 9] on span "Awesome Adventures Fiji" at bounding box center [714, 12] width 72 height 8
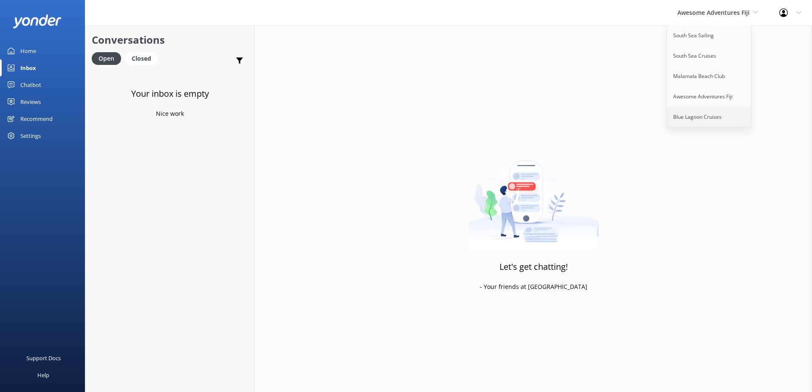
click at [692, 113] on link "Blue Lagoon Cruises" at bounding box center [709, 117] width 85 height 20
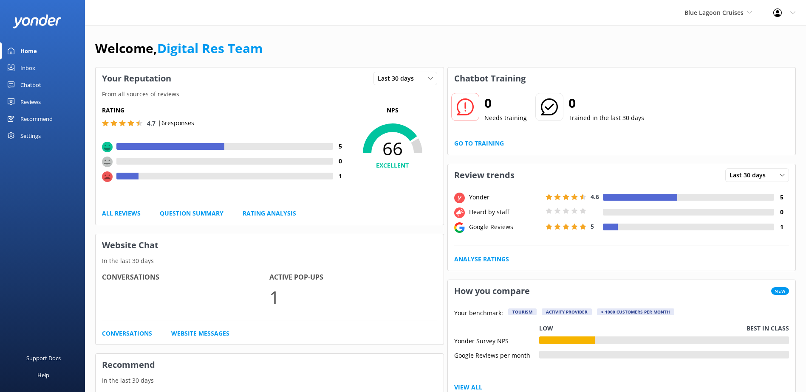
click at [37, 78] on div "Chatbot" at bounding box center [30, 84] width 21 height 17
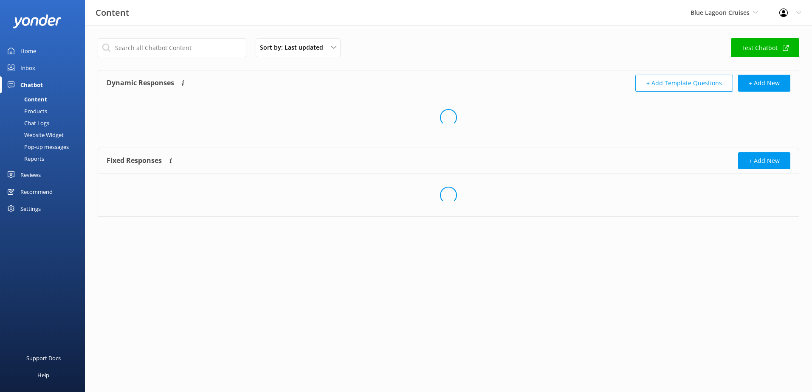
click at [36, 72] on link "Inbox" at bounding box center [42, 67] width 85 height 17
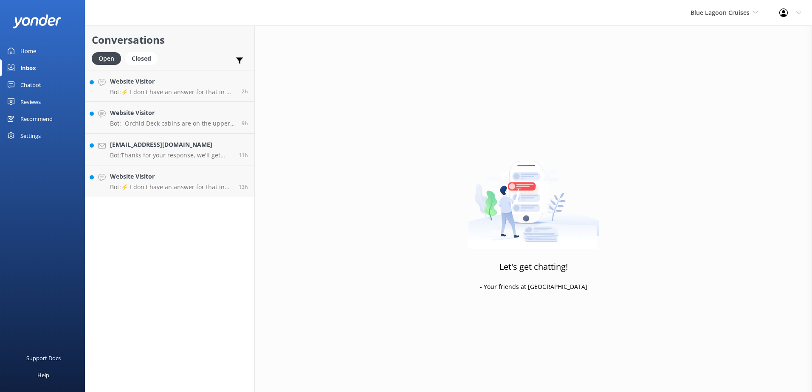
click at [186, 198] on div "Conversations Open Closed Important Assigned to me Unassigned Website Visitor B…" at bounding box center [170, 208] width 170 height 367
click at [186, 177] on h4 "Website Visitor" at bounding box center [171, 176] width 122 height 9
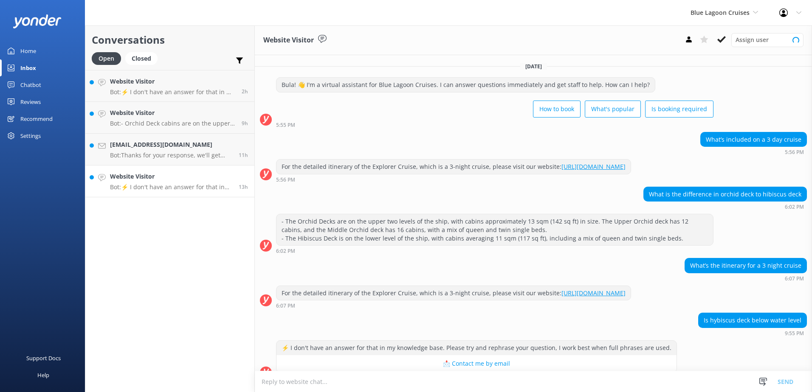
scroll to position [102, 0]
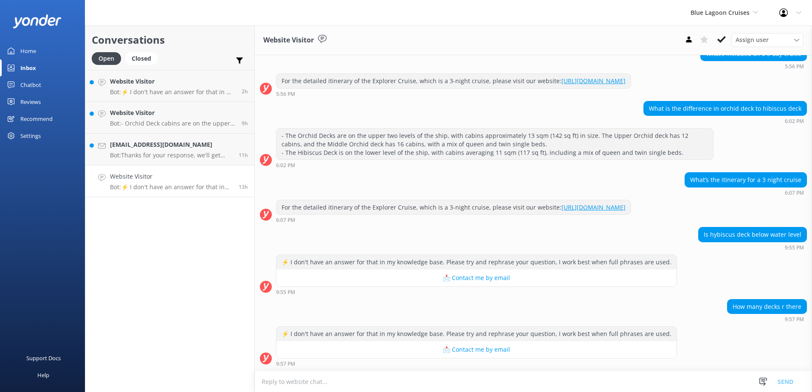
click at [309, 375] on textarea at bounding box center [533, 382] width 557 height 21
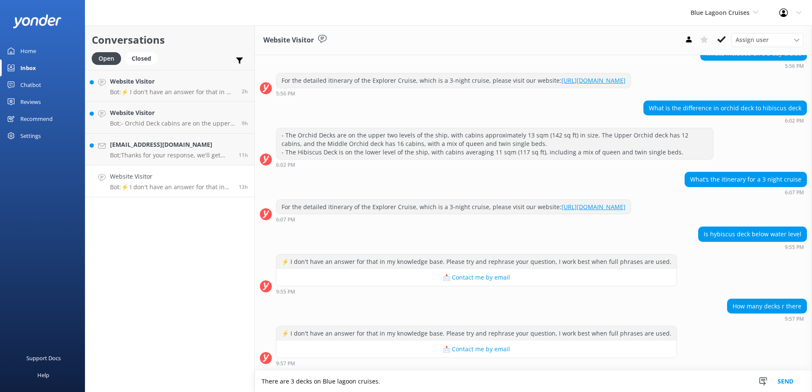
type textarea "There are 3 decks on Blue lagoon cruises."
click at [793, 380] on button "Send" at bounding box center [786, 381] width 32 height 21
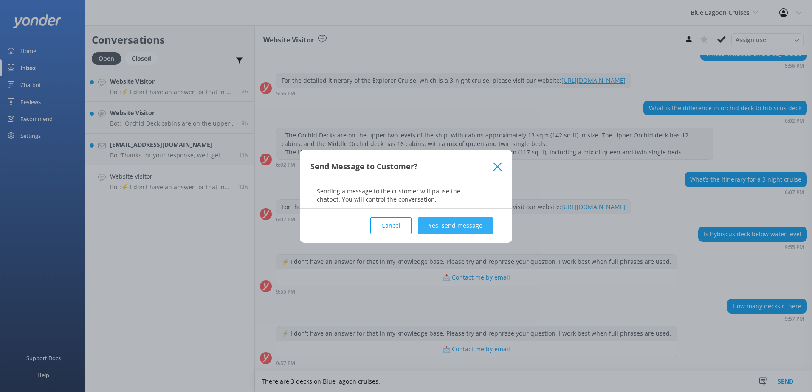
click at [478, 223] on button "Yes, send message" at bounding box center [455, 225] width 75 height 17
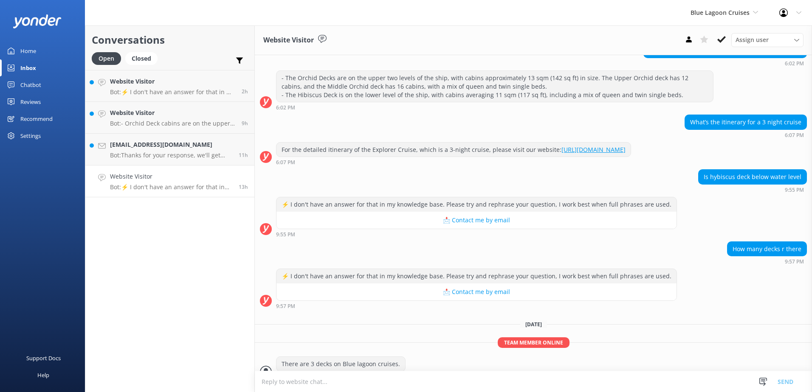
scroll to position [173, 0]
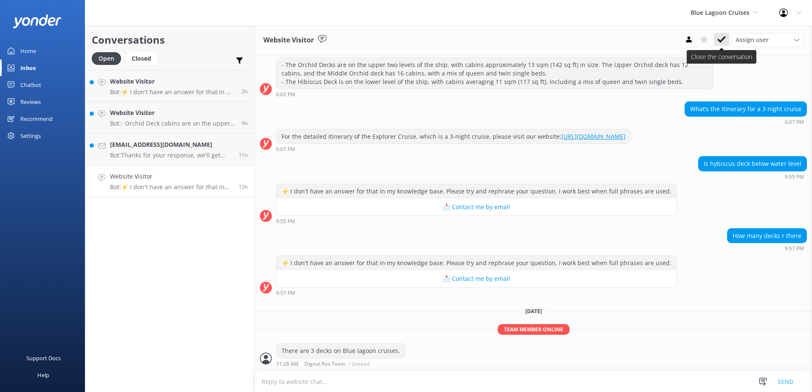
click at [722, 39] on icon at bounding box center [721, 39] width 8 height 8
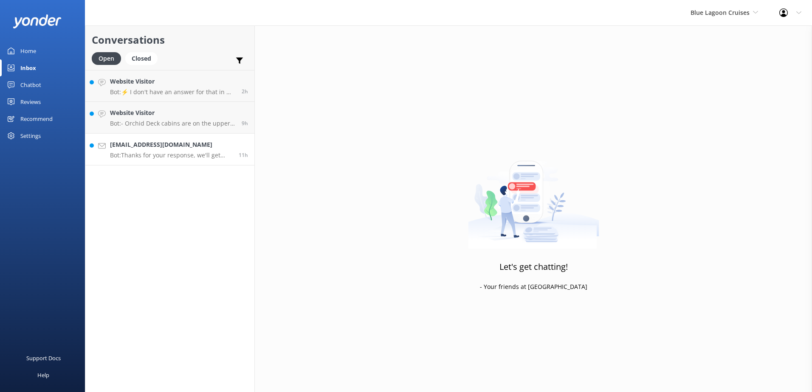
click at [169, 150] on div "Phowgh@bellsouth.net Bot: Thanks for your response, we'll get back to you as so…" at bounding box center [171, 149] width 122 height 19
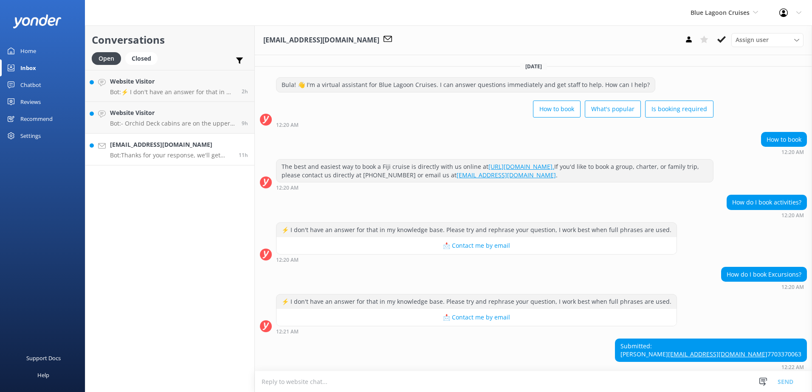
scroll to position [56, 0]
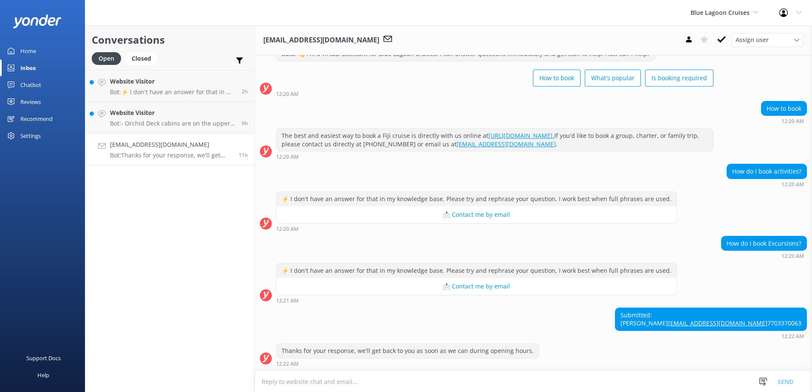
click at [480, 379] on textarea at bounding box center [533, 382] width 557 height 21
type textarea "Activities are booked directly onboard."
click at [796, 380] on button "Send" at bounding box center [786, 381] width 32 height 21
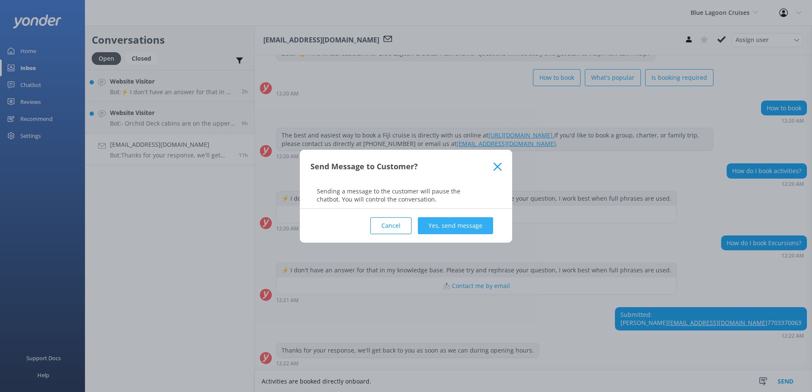
click at [470, 224] on button "Yes, send message" at bounding box center [455, 225] width 75 height 17
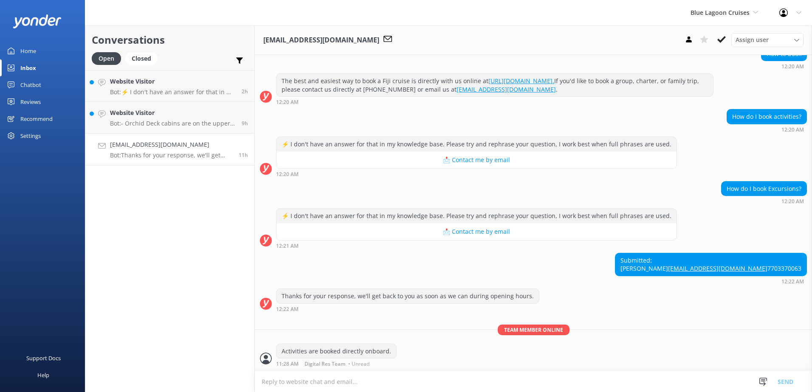
scroll to position [111, 0]
click at [723, 44] on button at bounding box center [721, 39] width 15 height 13
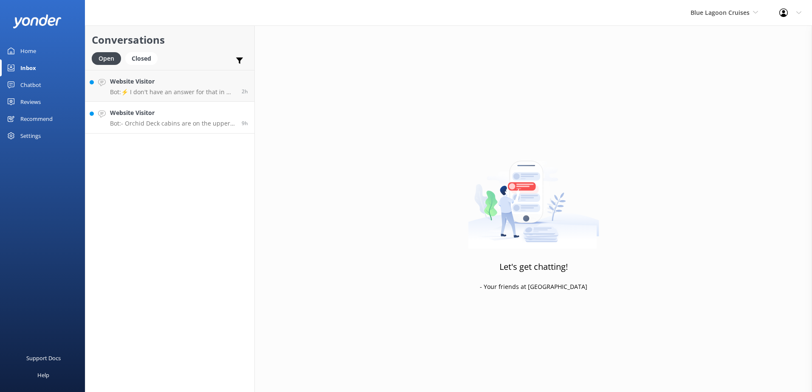
click at [171, 118] on h4 "Website Visitor" at bounding box center [172, 112] width 125 height 9
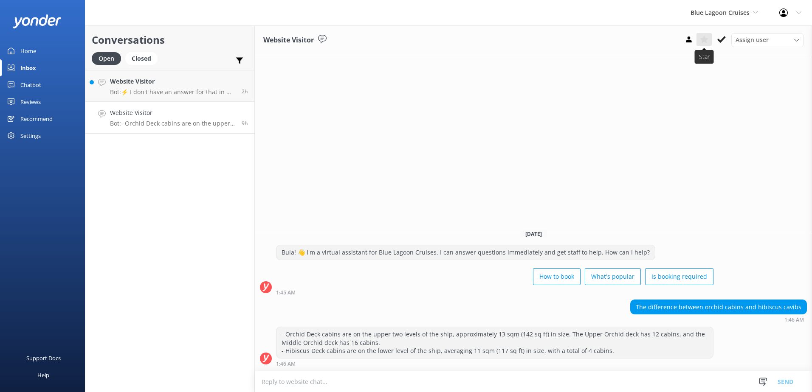
drag, startPoint x: 720, startPoint y: 38, endPoint x: 698, endPoint y: 42, distance: 22.9
click at [720, 38] on icon at bounding box center [721, 39] width 8 height 8
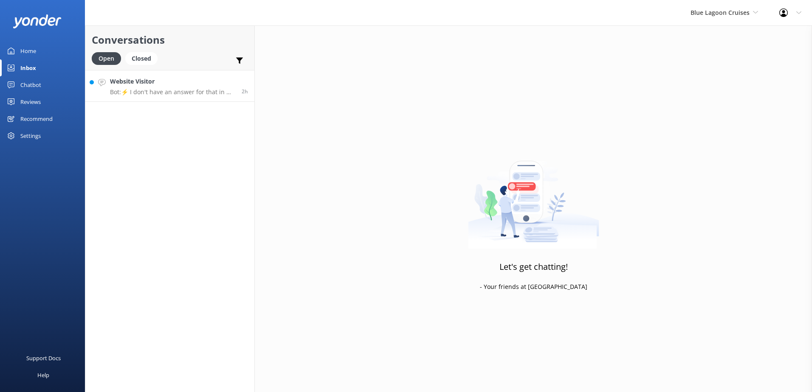
click at [154, 82] on h4 "Website Visitor" at bounding box center [172, 81] width 125 height 9
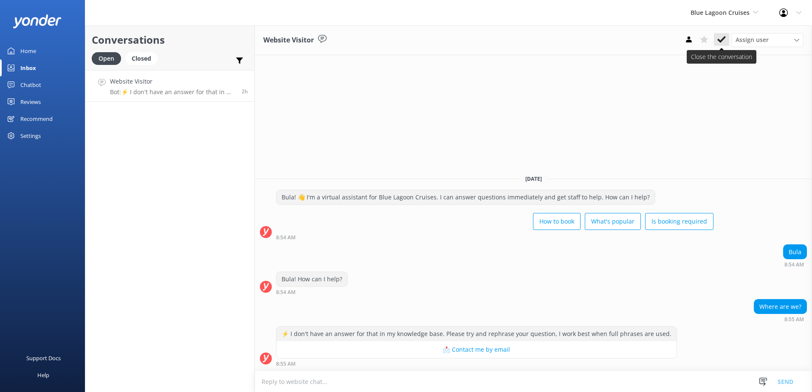
click at [725, 44] on button at bounding box center [721, 39] width 15 height 13
